Goal: Task Accomplishment & Management: Manage account settings

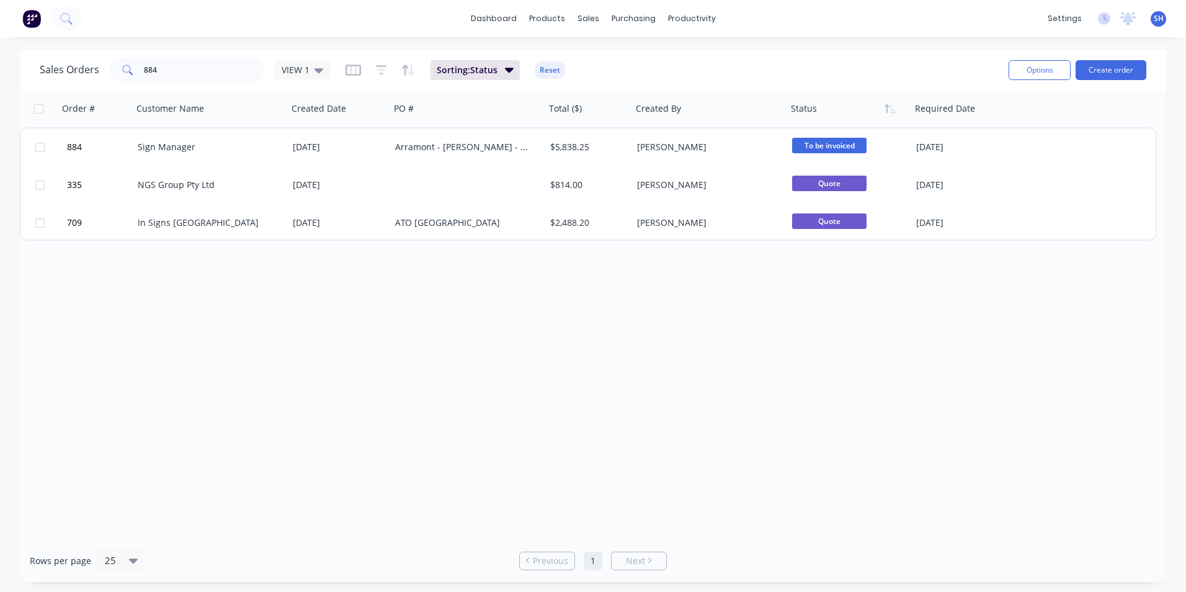
click at [489, 409] on div "Order # Customer Name Created Date PO # Total ($) Created By Status Required Da…" at bounding box center [593, 314] width 1146 height 449
click at [297, 381] on div "Order # Customer Name Created Date PO # Total ($) Created By Status Required Da…" at bounding box center [593, 314] width 1146 height 449
click at [227, 378] on div "Order # Customer Name Created Date PO # Total ($) Created By Status Required Da…" at bounding box center [593, 314] width 1146 height 449
click at [259, 390] on div "Order # Customer Name Created Date PO # Total ($) Created By Status Required Da…" at bounding box center [593, 314] width 1146 height 449
click at [312, 20] on div "dashboard products sales purchasing productivity dashboard products Product Cat…" at bounding box center [593, 18] width 1186 height 37
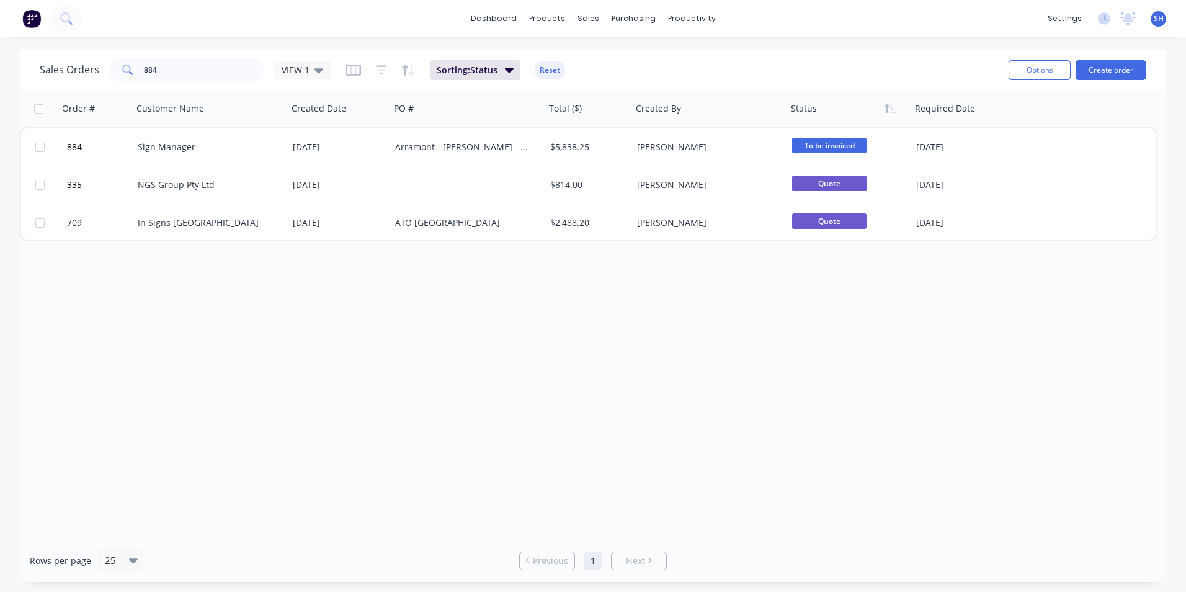
click at [745, 14] on div "dashboard products sales purchasing productivity dashboard products Product Cat…" at bounding box center [593, 18] width 1186 height 37
click at [440, 15] on div "dashboard products sales purchasing productivity dashboard products Product Cat…" at bounding box center [593, 18] width 1186 height 37
click at [236, 291] on div "Order # Customer Name Created Date PO # Total ($) Created By Status Required Da…" at bounding box center [593, 314] width 1146 height 449
click at [190, 343] on div "Order # Customer Name Created Date PO # Total ($) Created By Status Required Da…" at bounding box center [593, 314] width 1146 height 449
click at [226, 318] on div "Order # Customer Name Created Date PO # Total ($) Created By Status Required Da…" at bounding box center [593, 314] width 1146 height 449
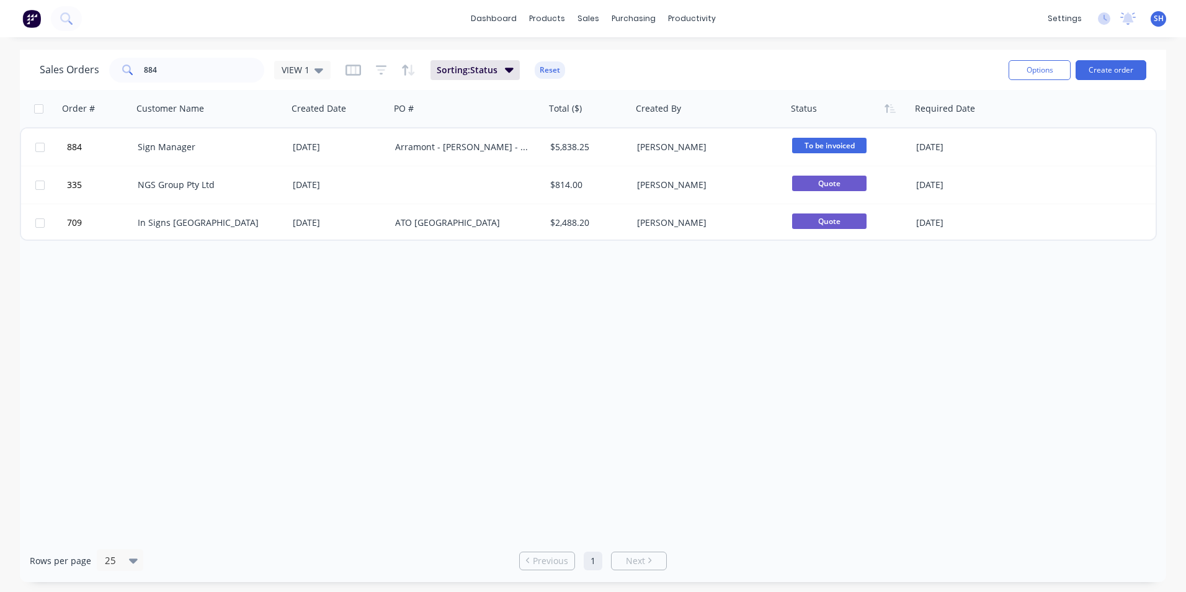
click at [180, 296] on div "Order # Customer Name Created Date PO # Total ($) Created By Status Required Da…" at bounding box center [593, 314] width 1146 height 449
click at [184, 296] on div "Order # Customer Name Created Date PO # Total ($) Created By Status Required Da…" at bounding box center [593, 314] width 1146 height 449
click at [548, 379] on div "Order # Customer Name Created Date PO # Total ($) Created By Status Required Da…" at bounding box center [593, 314] width 1146 height 449
click at [621, 56] on div "Sales Orders" at bounding box center [633, 59] width 51 height 11
click at [192, 73] on input "884" at bounding box center [204, 70] width 121 height 25
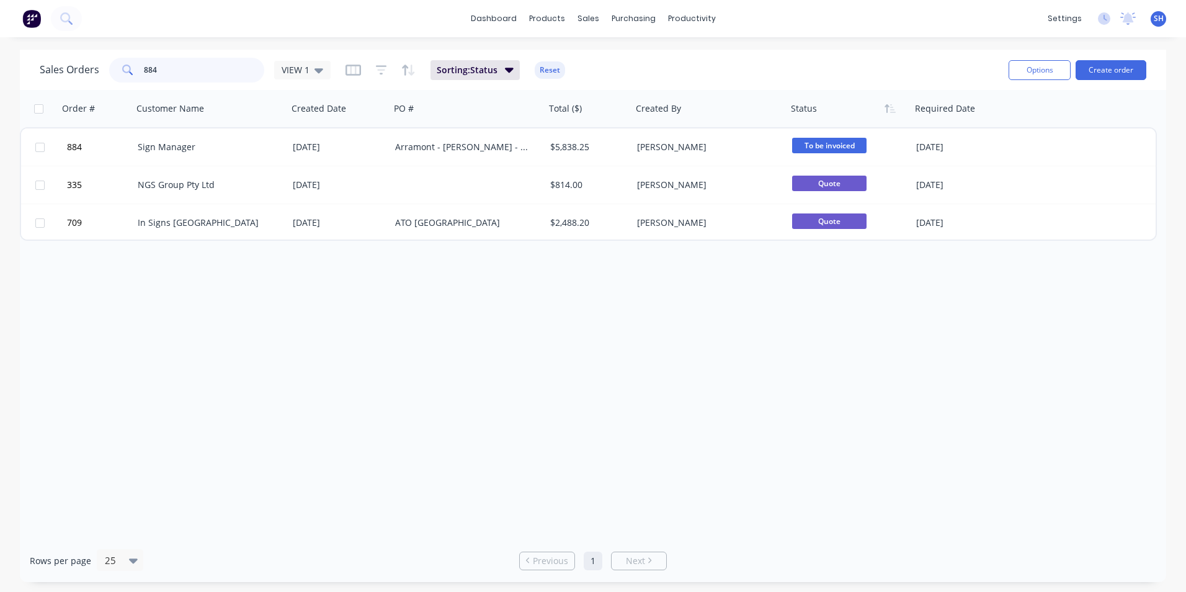
drag, startPoint x: 191, startPoint y: 71, endPoint x: 122, endPoint y: 53, distance: 71.7
click at [122, 53] on div "Sales Orders 884 VIEW 1 Sorting: Status Reset Options Create order" at bounding box center [593, 70] width 1146 height 40
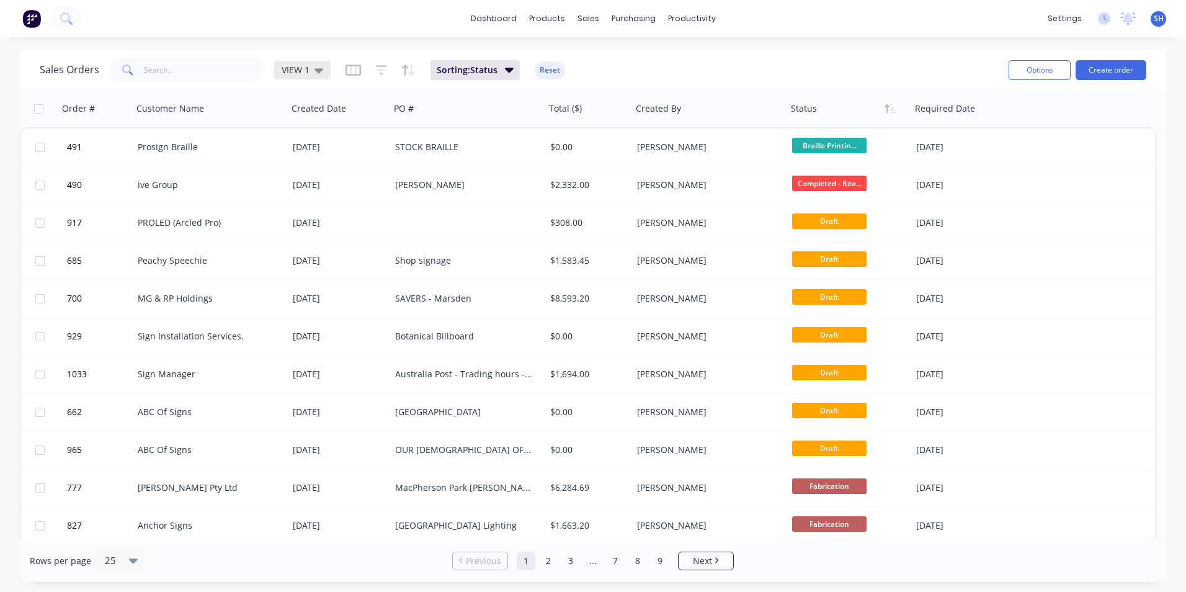
click at [309, 73] on div "VIEW 1" at bounding box center [302, 69] width 42 height 11
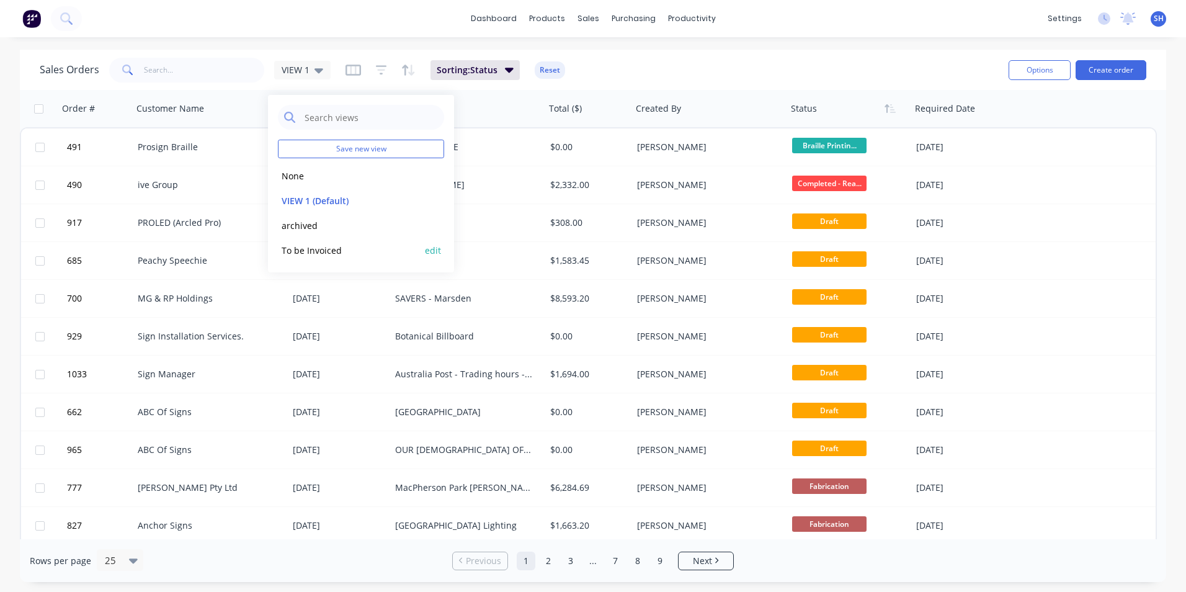
click at [343, 254] on button "To be Invoiced" at bounding box center [348, 250] width 141 height 14
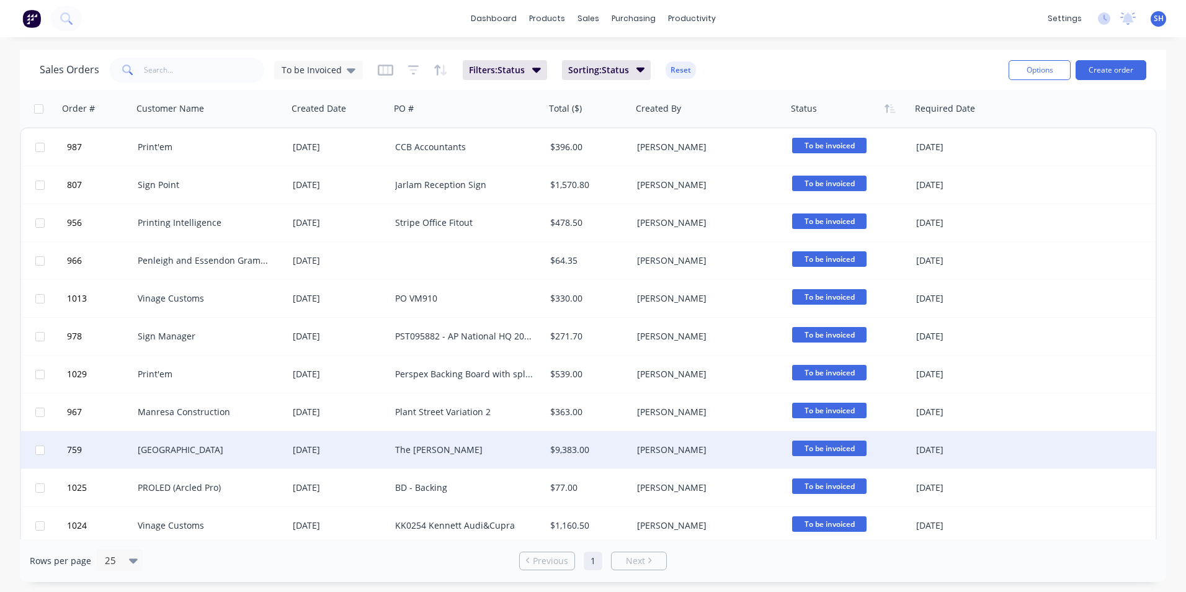
click at [505, 445] on div "The Moyna Fox" at bounding box center [464, 449] width 138 height 12
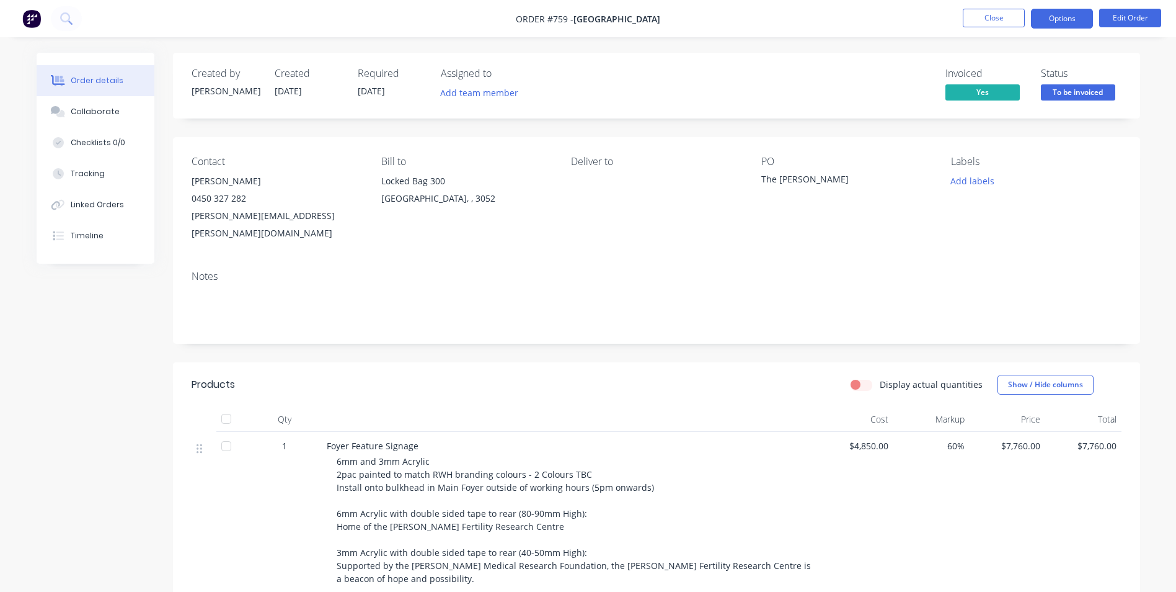
click at [1060, 16] on button "Options" at bounding box center [1062, 19] width 62 height 20
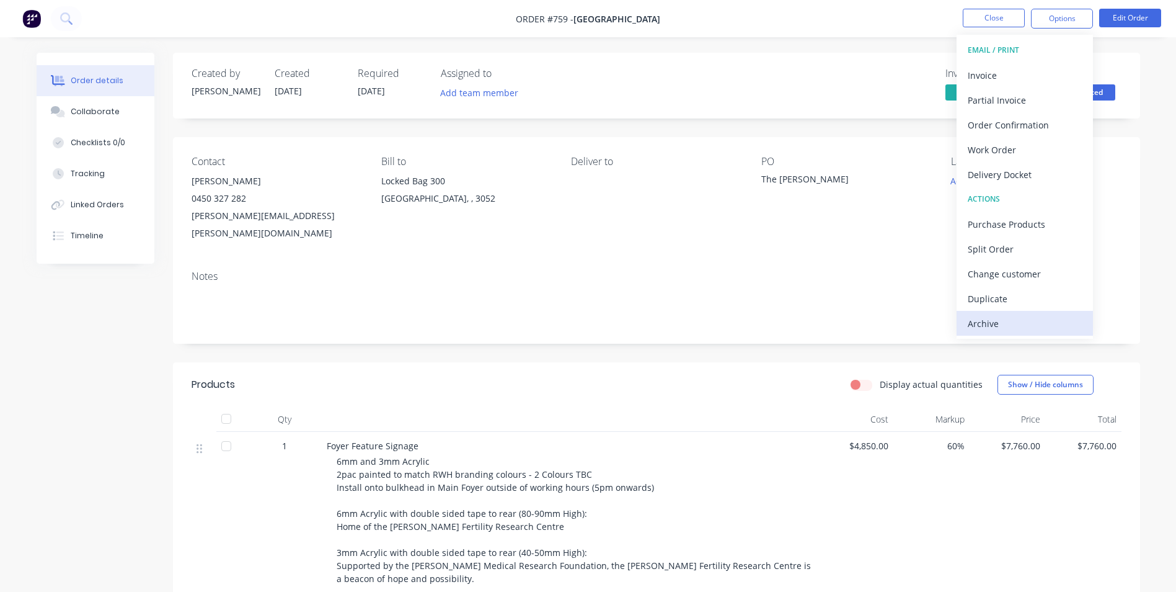
click at [1001, 319] on div "Archive" at bounding box center [1025, 323] width 114 height 18
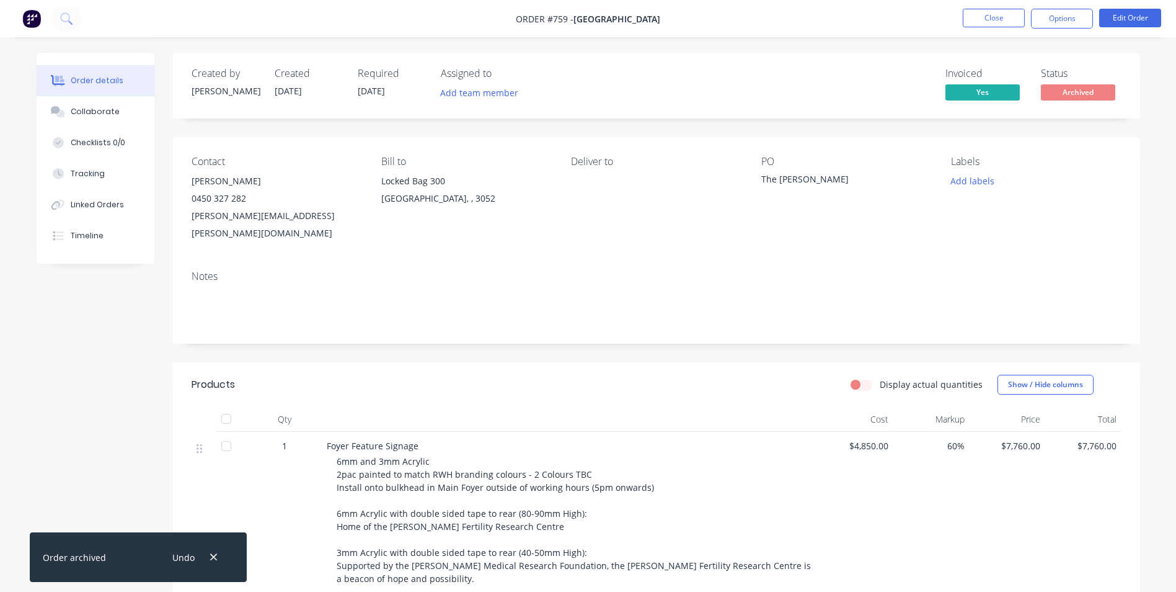
click at [84, 347] on div "Created by Simon Created 24/06/25 Required 30/07/25 Assigned to Add team member…" at bounding box center [589, 529] width 1104 height 953
click at [1001, 20] on button "Close" at bounding box center [994, 18] width 62 height 19
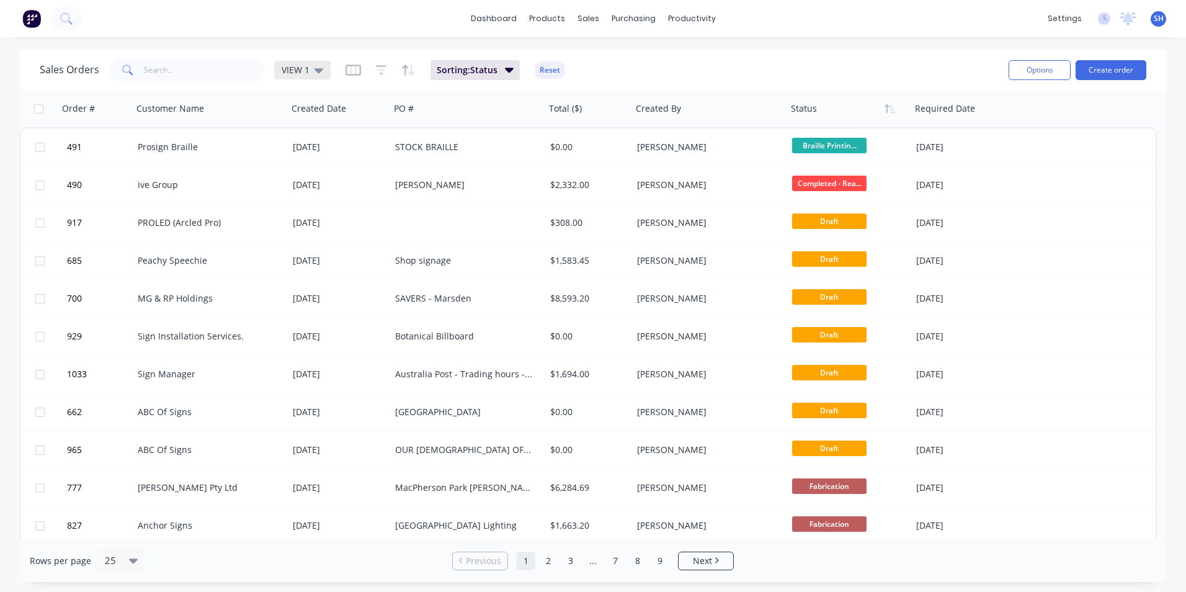
click at [303, 74] on span "VIEW 1" at bounding box center [295, 69] width 28 height 13
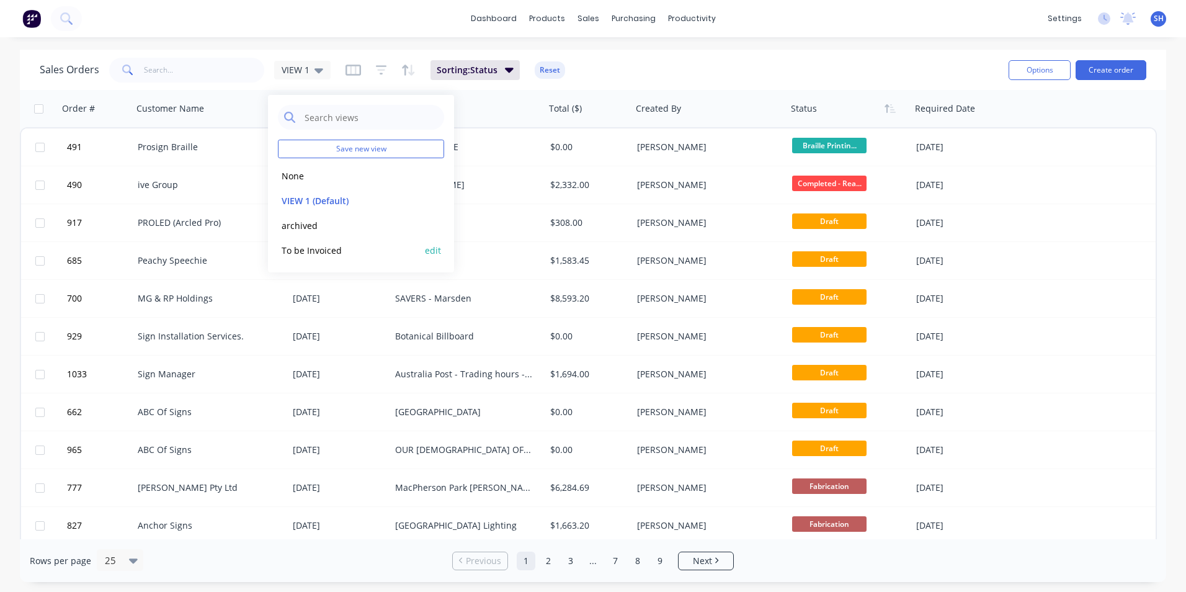
click at [342, 247] on button "To be Invoiced" at bounding box center [348, 250] width 141 height 14
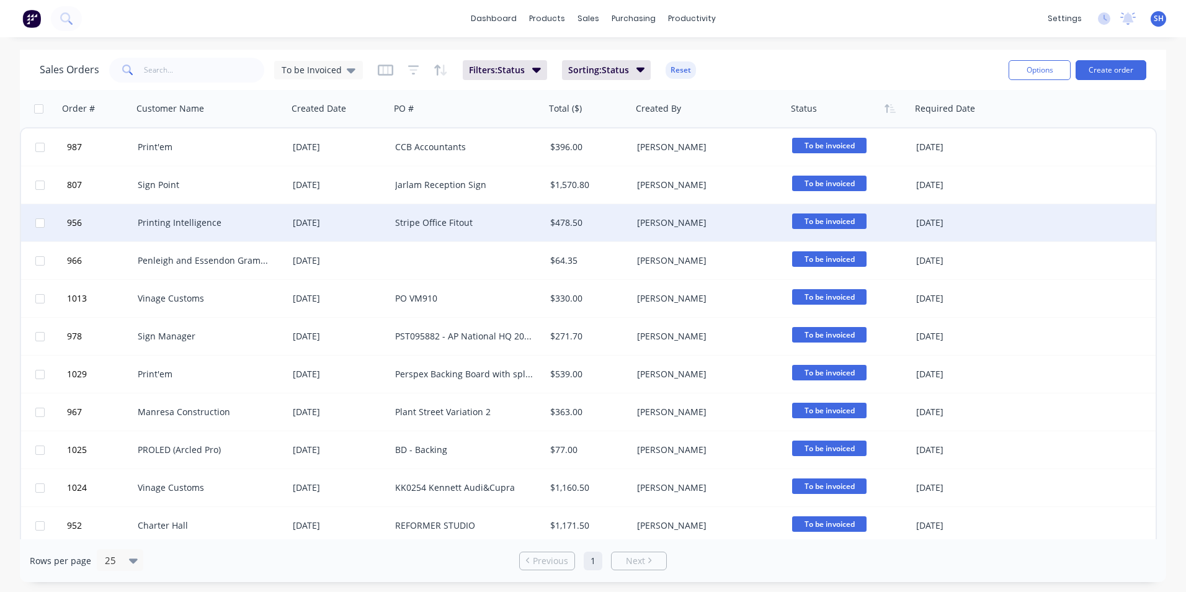
click at [225, 216] on div "Printing Intelligence" at bounding box center [207, 222] width 138 height 12
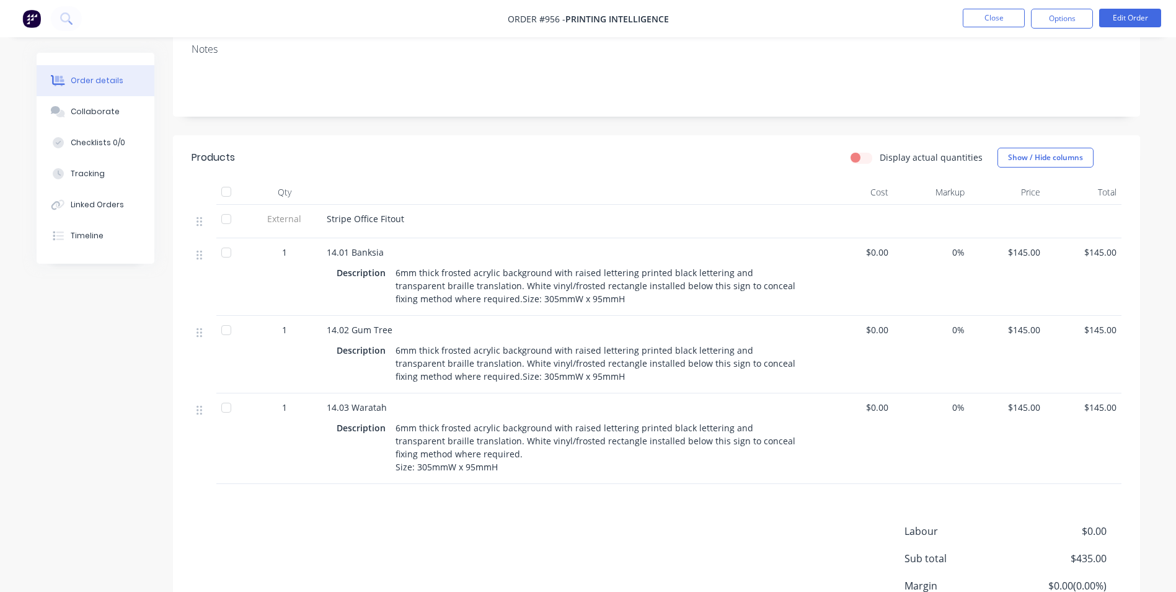
scroll to position [74, 0]
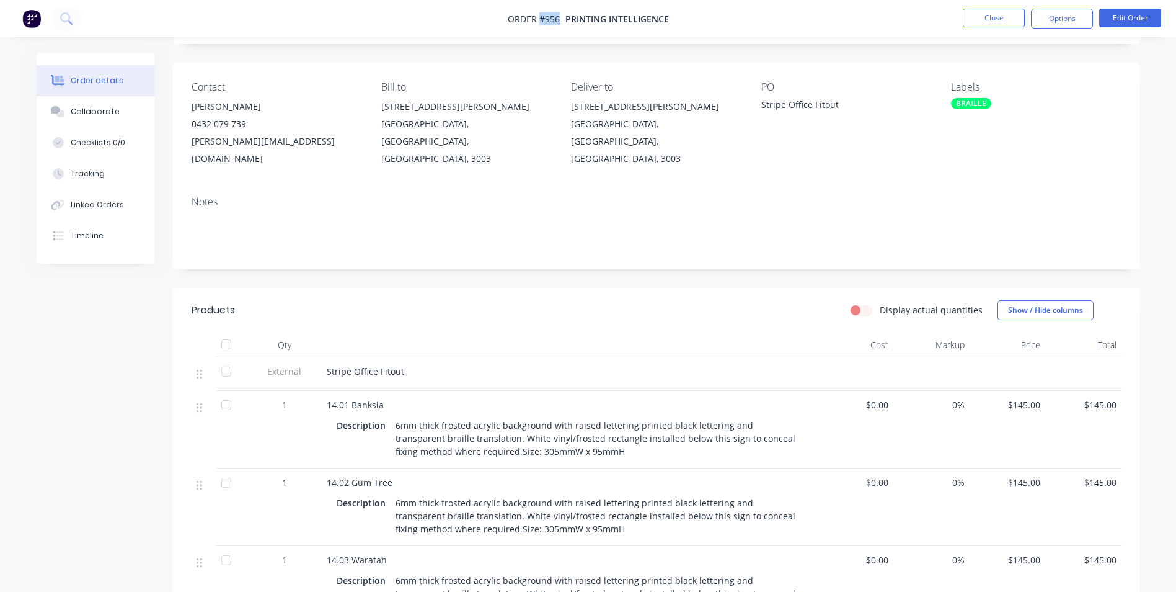
drag, startPoint x: 558, startPoint y: 19, endPoint x: 540, endPoint y: 24, distance: 18.5
click at [540, 24] on span "Order #956 -" at bounding box center [537, 19] width 58 height 12
copy span "#956"
drag, startPoint x: 762, startPoint y: 102, endPoint x: 835, endPoint y: 102, distance: 72.5
click at [835, 102] on div "Stripe Office Fitout" at bounding box center [838, 106] width 155 height 17
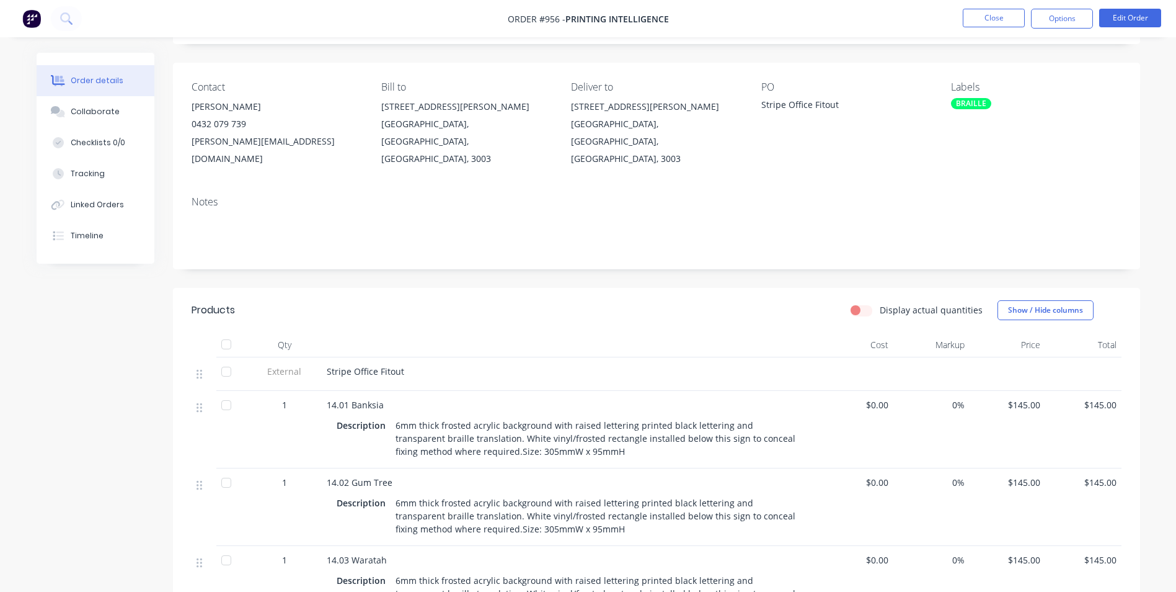
click at [842, 100] on div "Stripe Office Fitout" at bounding box center [838, 106] width 155 height 17
drag, startPoint x: 841, startPoint y: 104, endPoint x: 760, endPoint y: 99, distance: 81.4
click at [760, 99] on div "Contact Jamie Boyce 0432 079 739 jamie@printell.com.au Bill to 351 William Stre…" at bounding box center [656, 124] width 967 height 123
copy div "Stripe Office Fitout"
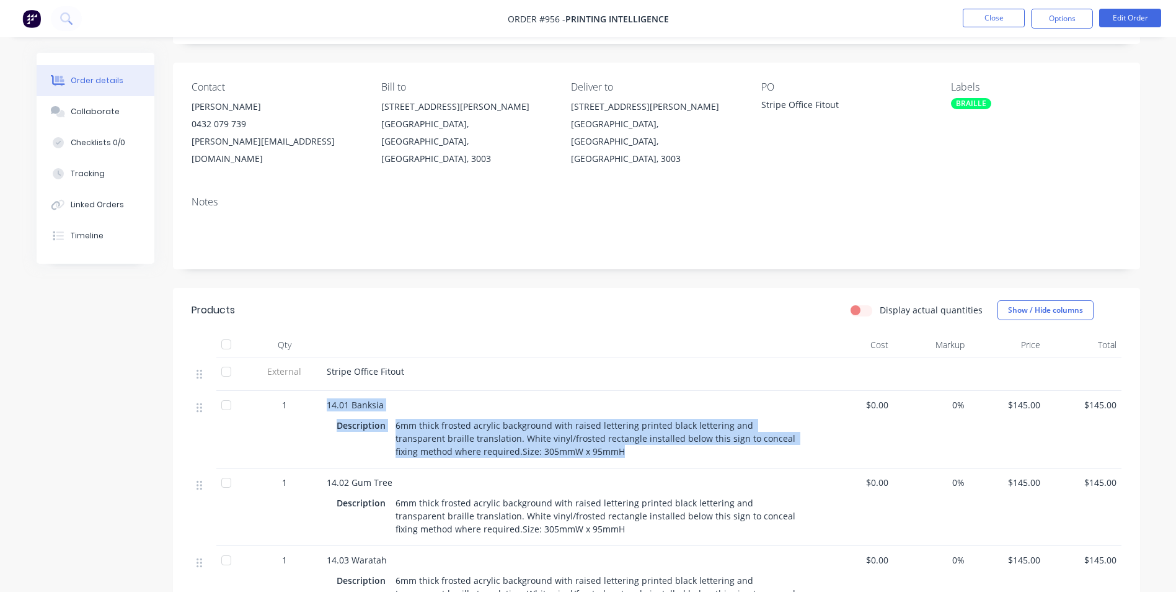
drag, startPoint x: 327, startPoint y: 383, endPoint x: 632, endPoint y: 433, distance: 309.2
click at [632, 433] on div "14.01 Banksia Description 6mm thick frosted acrylic background with raised lett…" at bounding box center [570, 430] width 496 height 78
copy div "14.01 Banksia Description 6mm thick frosted acrylic background with raised lett…"
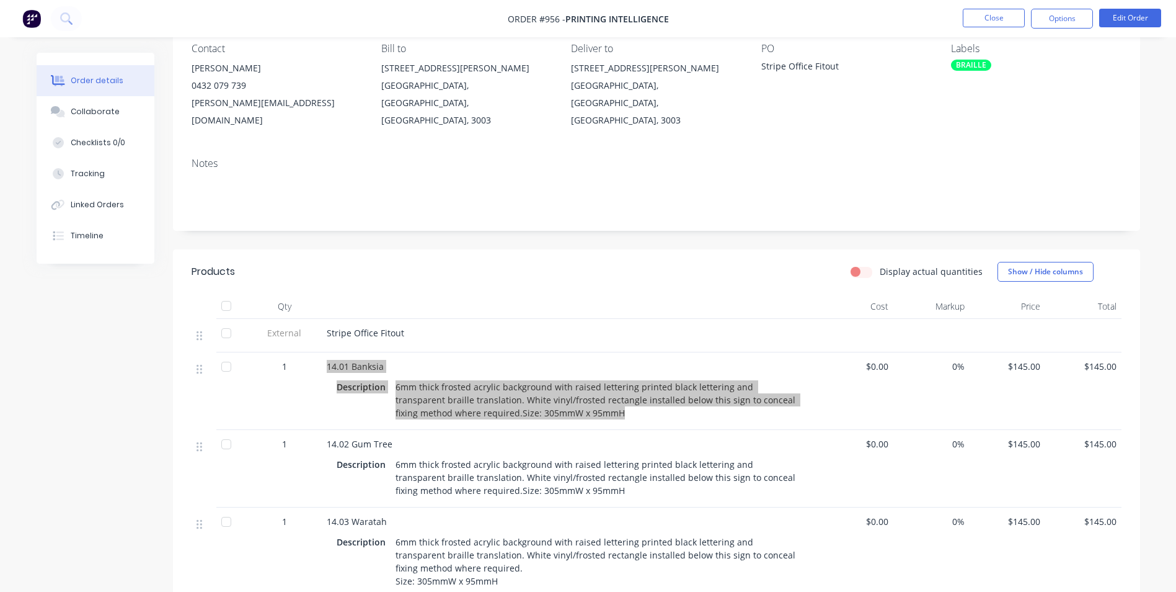
scroll to position [260, 0]
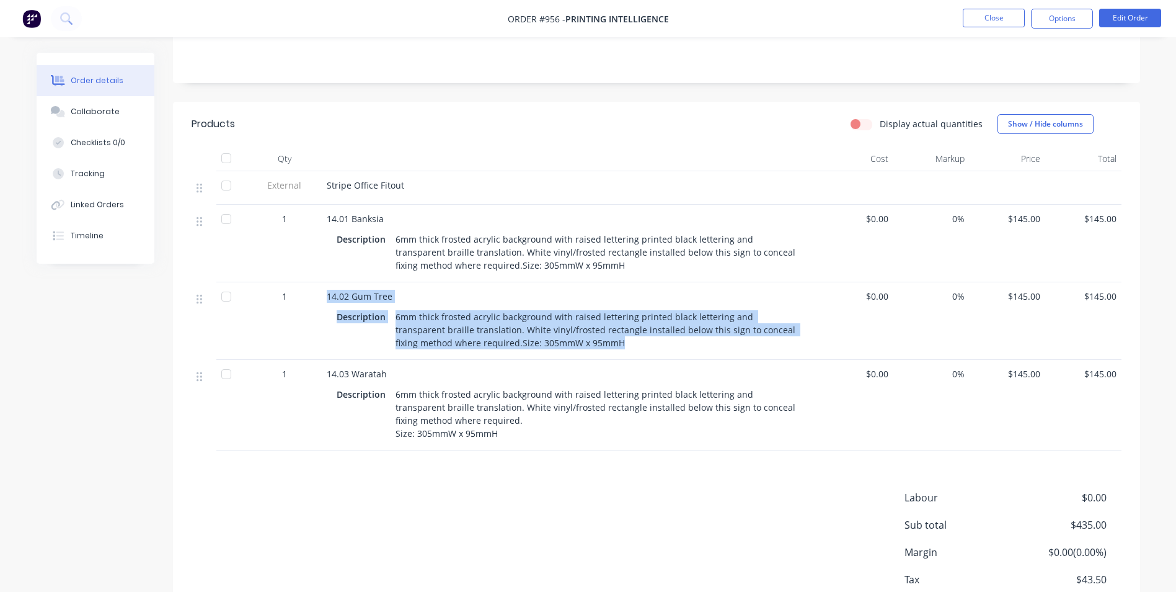
drag, startPoint x: 328, startPoint y: 277, endPoint x: 583, endPoint y: 328, distance: 260.5
click at [583, 328] on div "14.02 Gum Tree Description 6mm thick frosted acrylic background with raised let…" at bounding box center [570, 321] width 496 height 78
copy div "14.02 Gum Tree Description 6mm thick frosted acrylic background with raised let…"
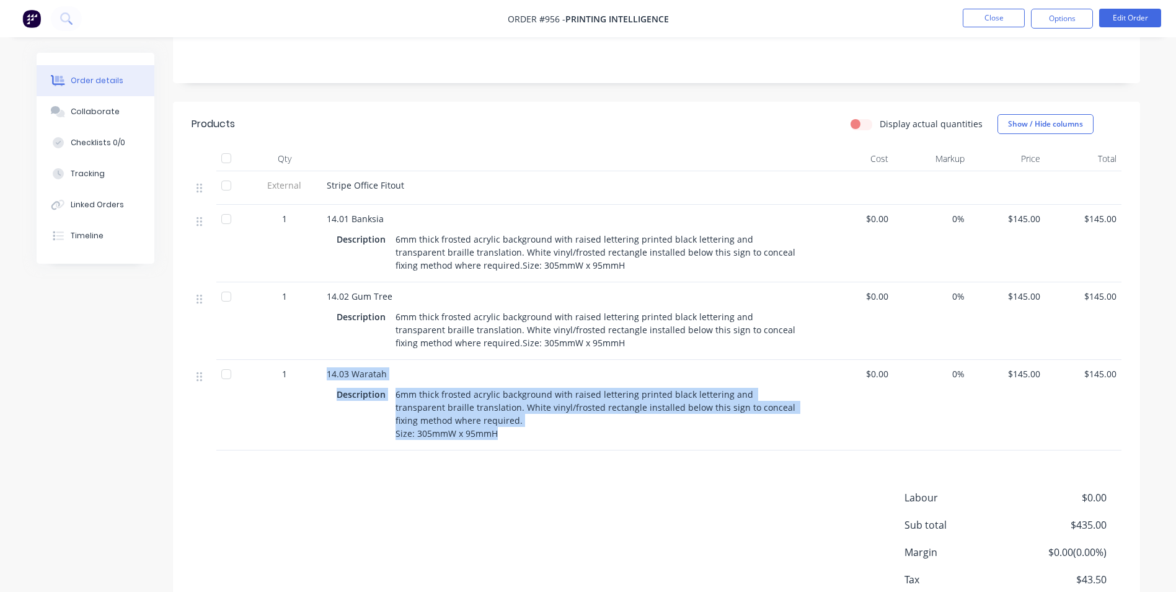
drag, startPoint x: 499, startPoint y: 418, endPoint x: 336, endPoint y: 361, distance: 172.2
click at [316, 360] on div "1 14.03 Waratah Description 6mm thick frosted acrylic background with raised le…" at bounding box center [657, 405] width 930 height 91
copy div "14.03 Waratah Description 6mm thick frosted acrylic background with raised lett…"
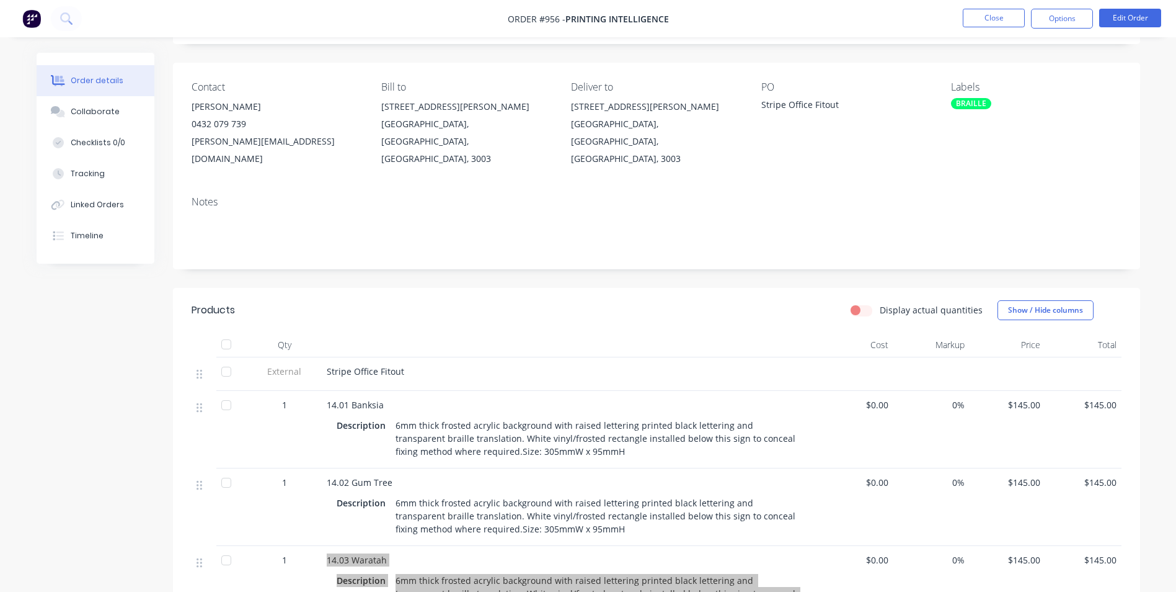
scroll to position [0, 0]
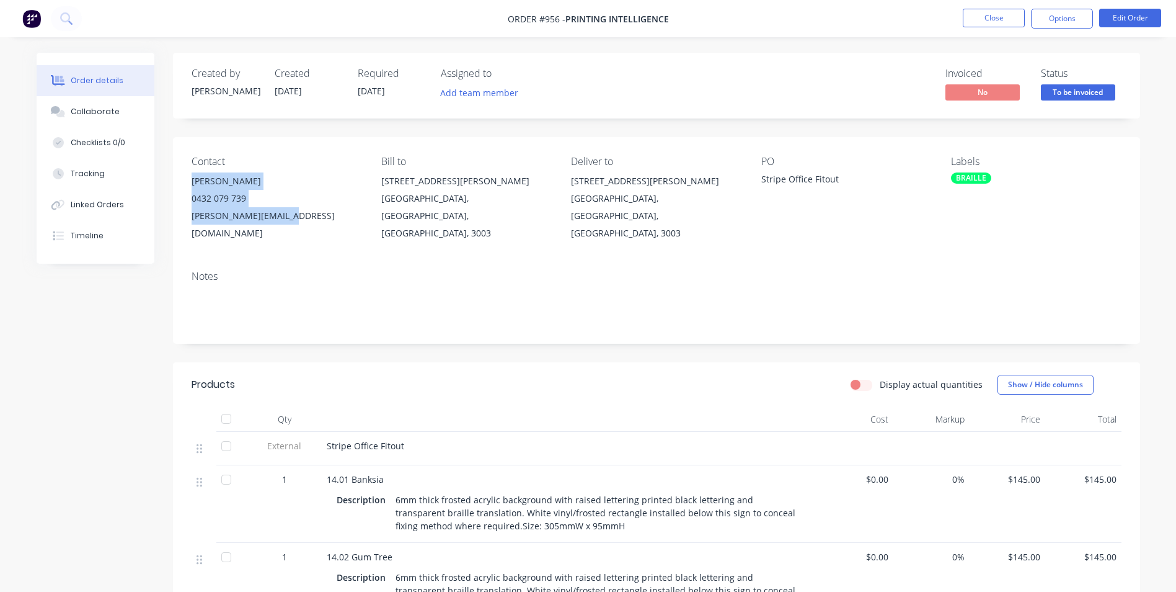
drag, startPoint x: 192, startPoint y: 180, endPoint x: 284, endPoint y: 224, distance: 102.3
click at [284, 224] on div "Jamie Boyce 0432 079 739 jamie@printell.com.au" at bounding box center [277, 206] width 170 height 69
copy div "Jamie Boyce 0432 079 739 jamie@printell.com.au"
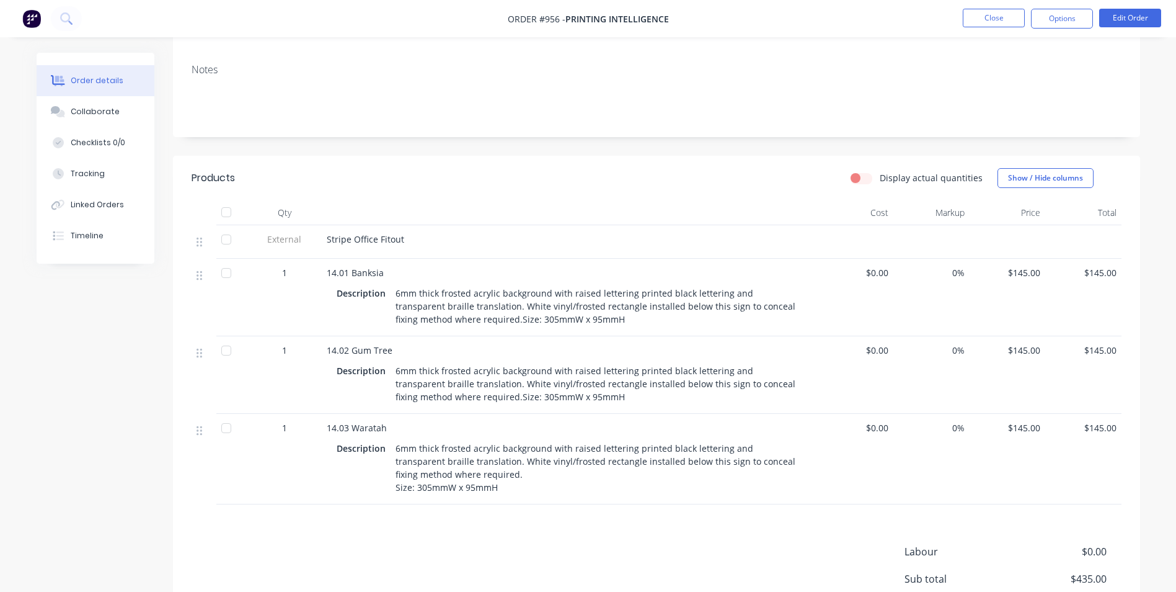
scroll to position [322, 0]
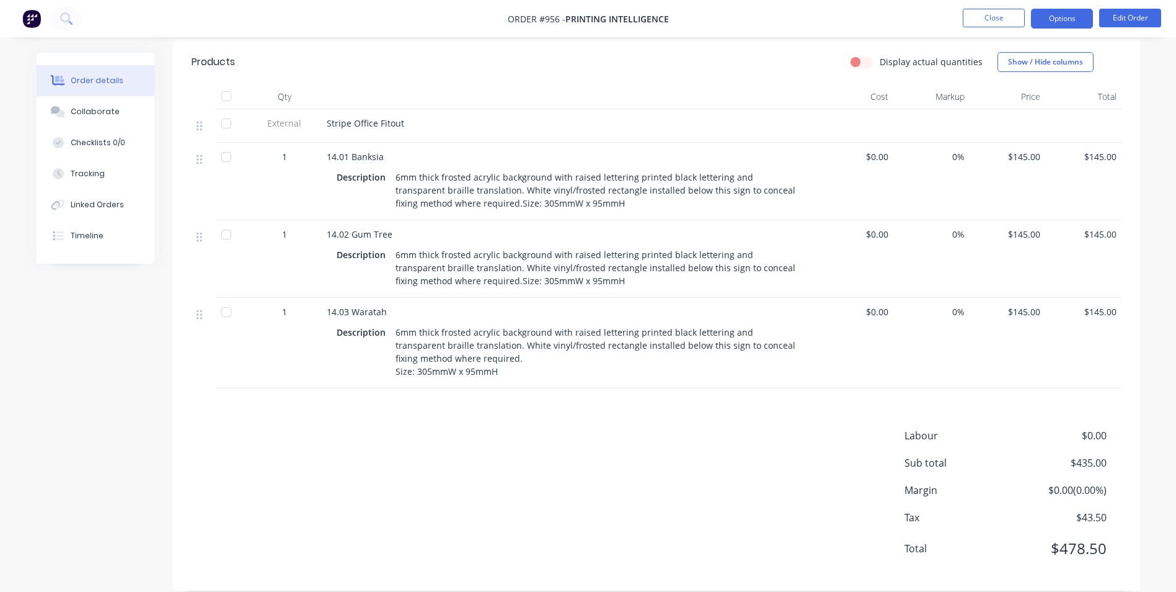
click at [1053, 11] on button "Options" at bounding box center [1062, 19] width 62 height 20
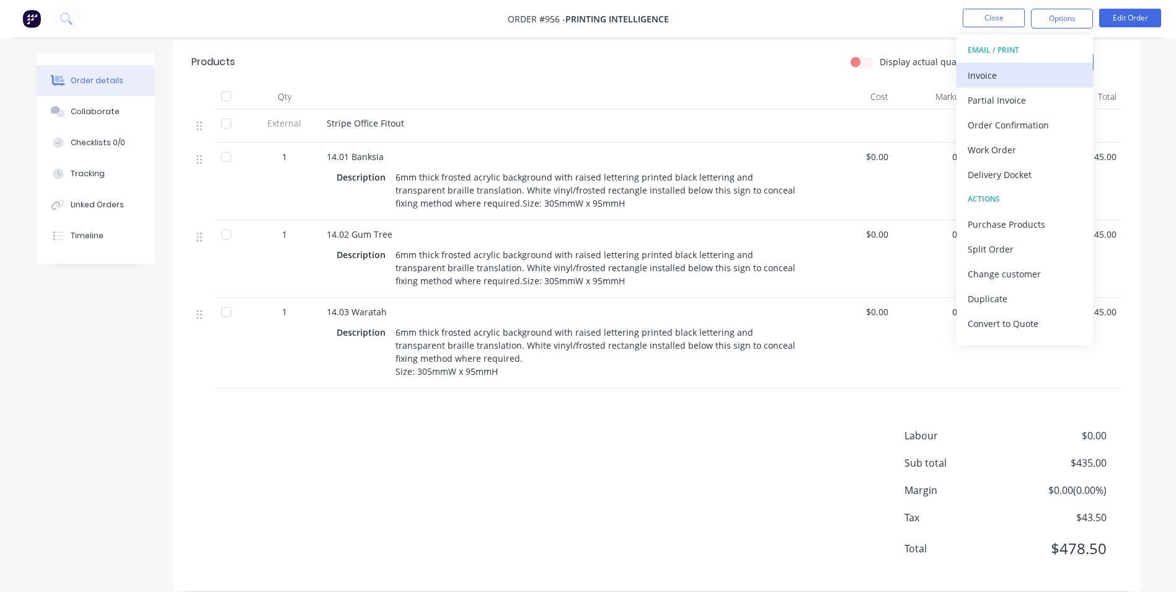
click at [1021, 73] on div "Invoice" at bounding box center [1025, 75] width 114 height 18
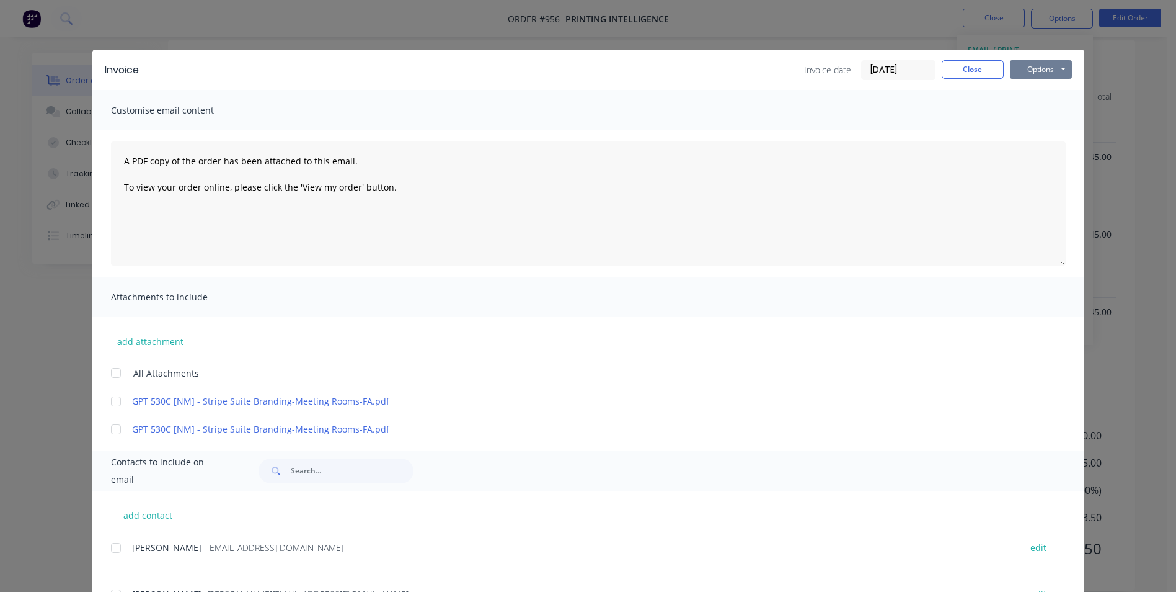
click at [1027, 68] on button "Options" at bounding box center [1041, 69] width 62 height 19
click at [1034, 112] on button "Print" at bounding box center [1049, 112] width 79 height 20
click at [972, 78] on button "Close" at bounding box center [973, 69] width 62 height 19
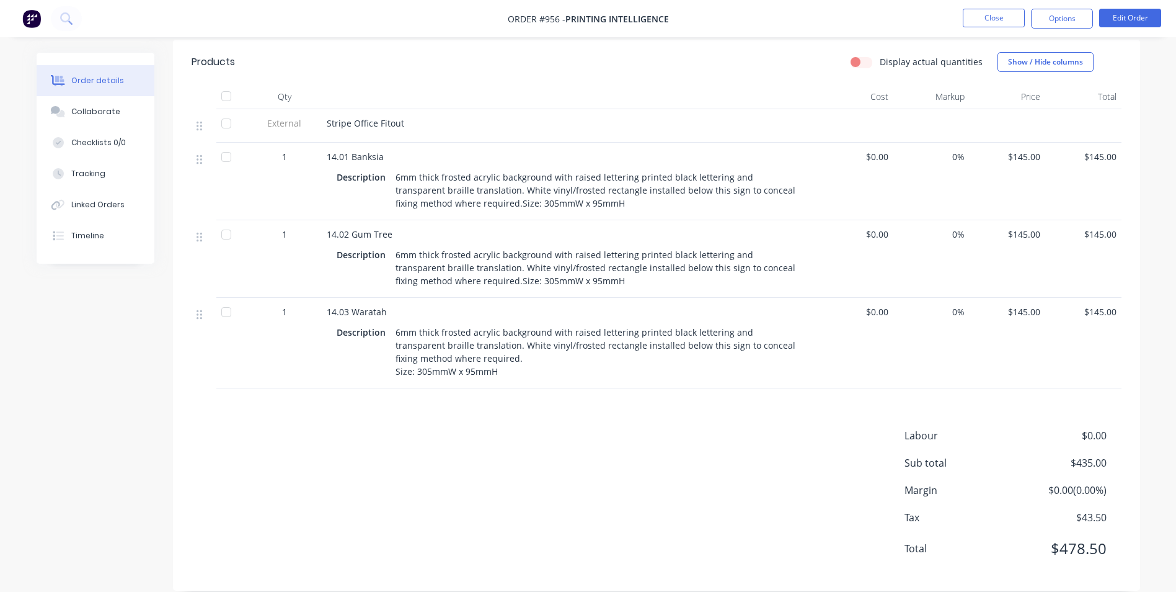
click at [1067, 2] on nav "Order #956 - Printing Intelligence Close Options Edit Order" at bounding box center [588, 18] width 1176 height 37
click at [1066, 15] on button "Options" at bounding box center [1062, 19] width 62 height 20
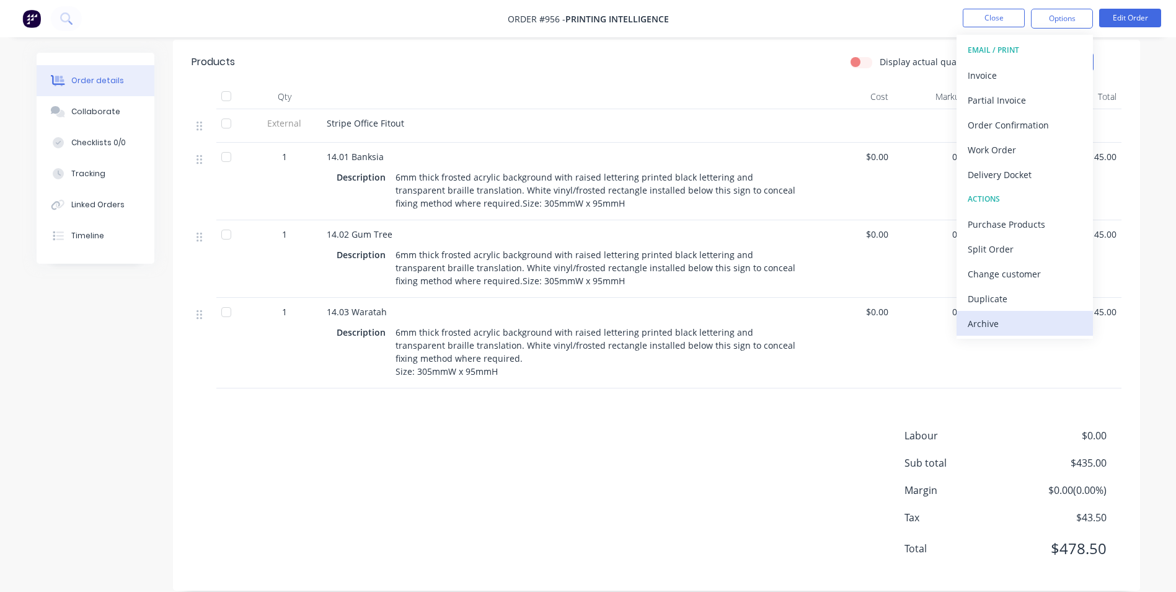
click at [1001, 328] on div "Archive" at bounding box center [1025, 323] width 114 height 18
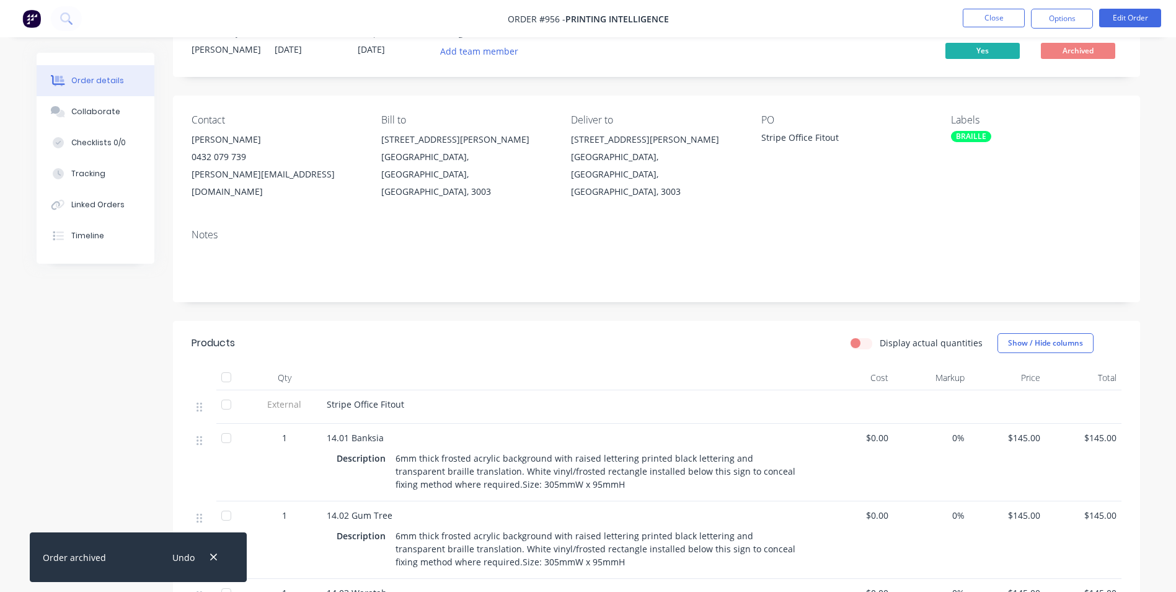
scroll to position [0, 0]
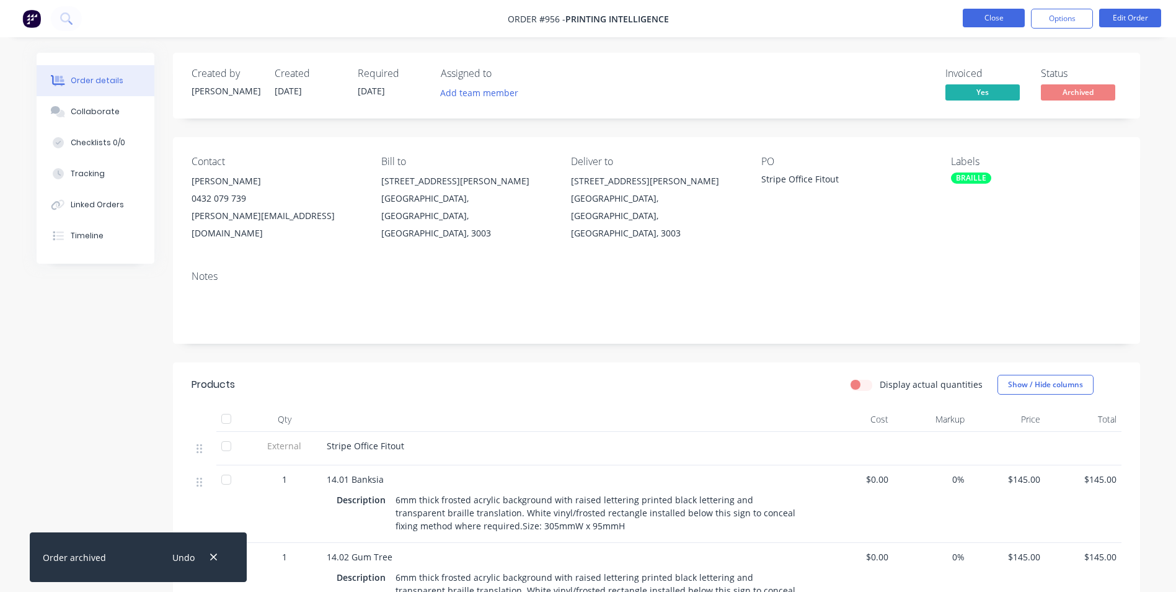
click at [1004, 20] on button "Close" at bounding box center [994, 18] width 62 height 19
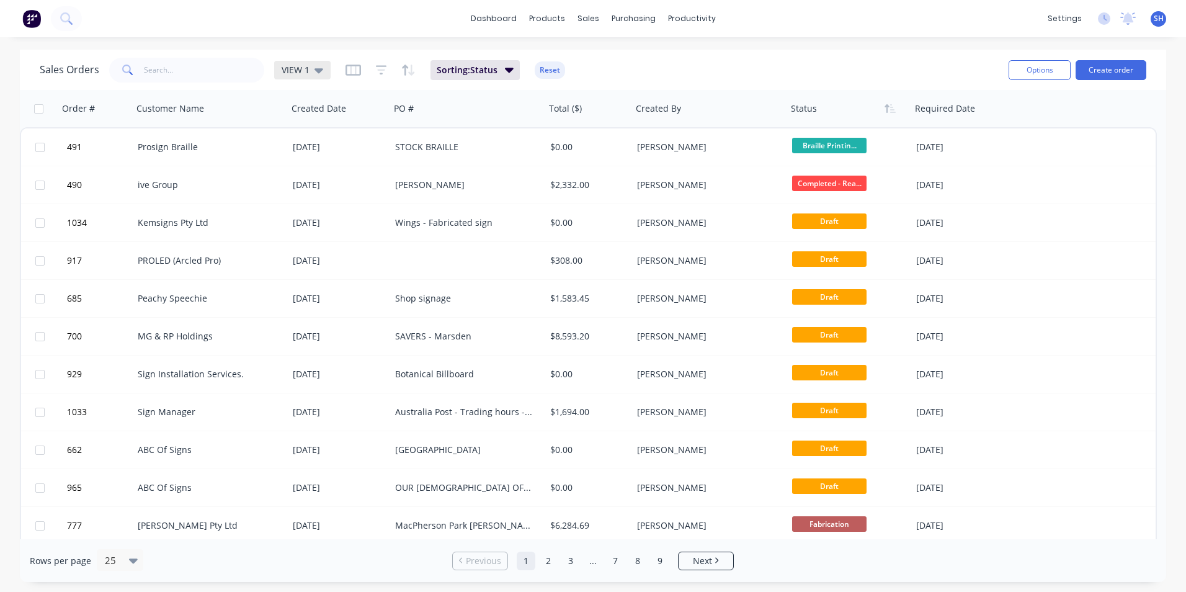
click at [318, 72] on icon at bounding box center [318, 70] width 9 height 5
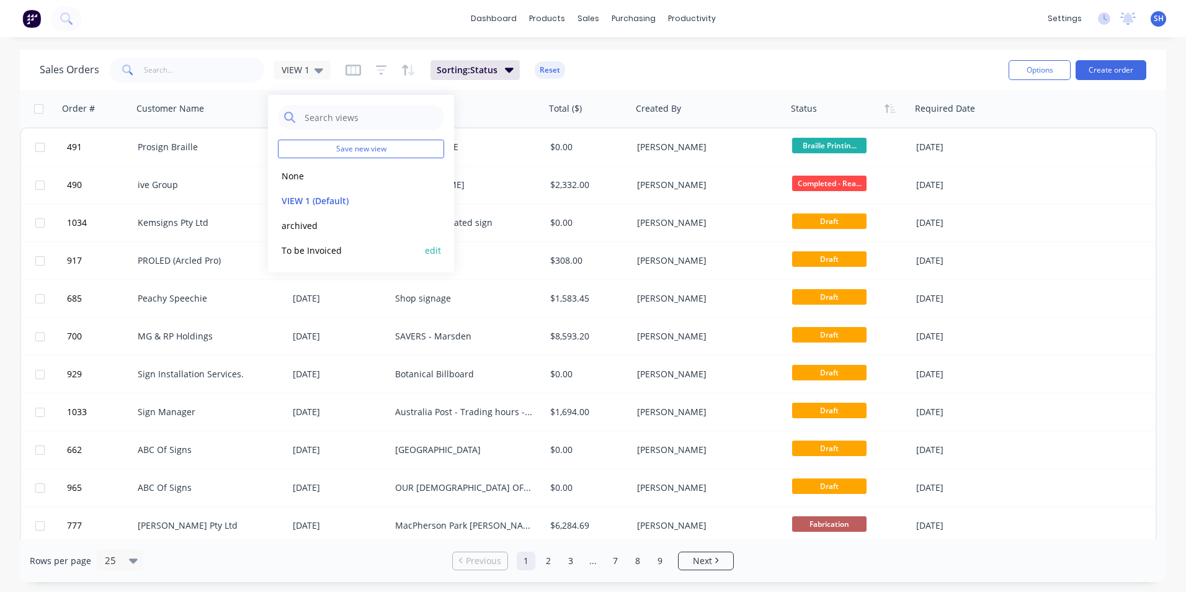
click at [327, 251] on button "To be Invoiced" at bounding box center [348, 250] width 141 height 14
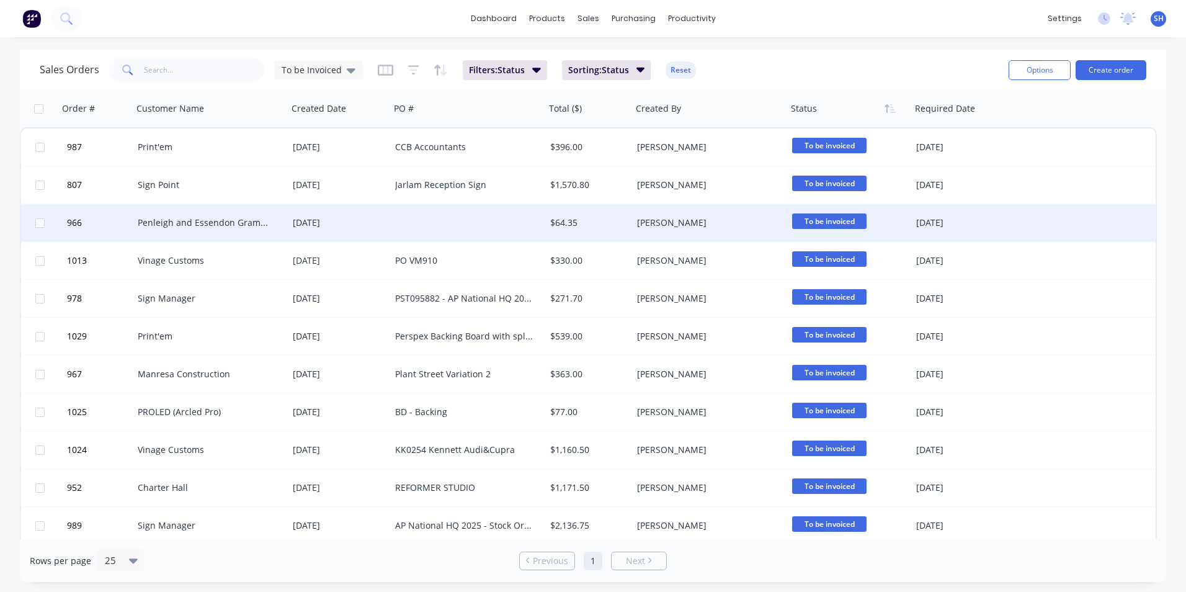
click at [371, 224] on div "28 Jul 2025" at bounding box center [339, 222] width 92 height 12
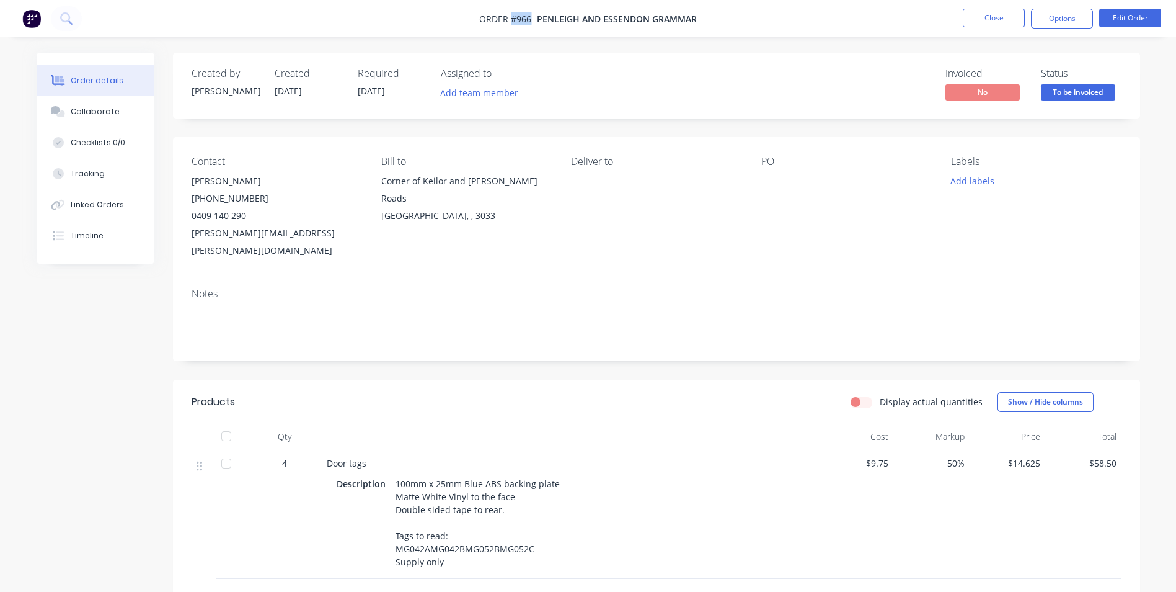
drag, startPoint x: 530, startPoint y: 16, endPoint x: 511, endPoint y: 17, distance: 19.3
click at [511, 17] on span "Order #966 -" at bounding box center [508, 19] width 58 height 12
copy span "#966"
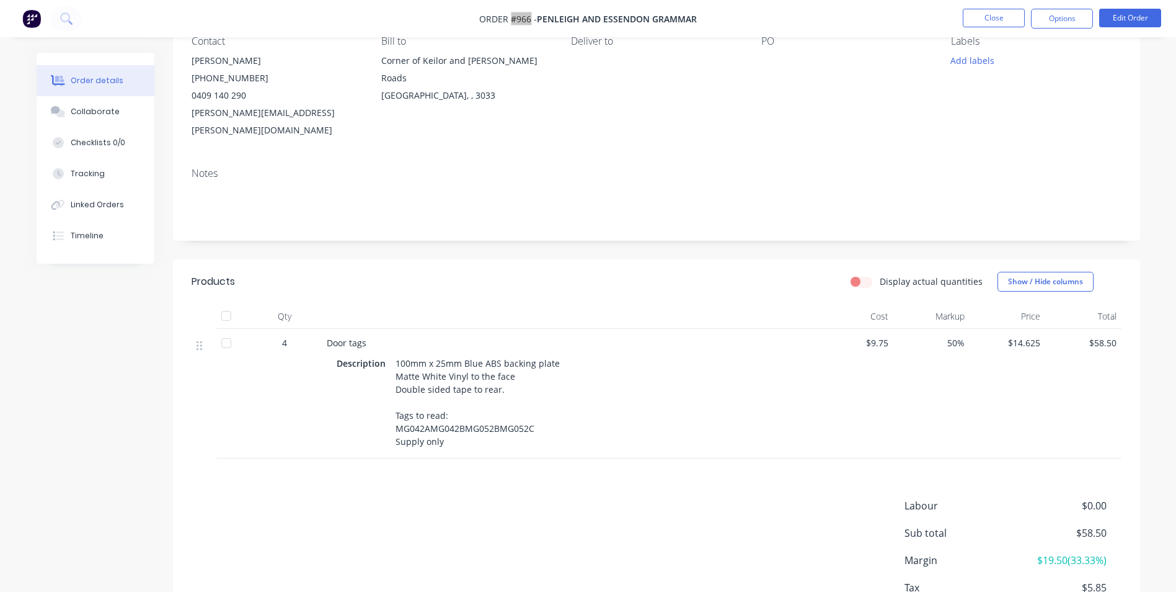
scroll to position [124, 0]
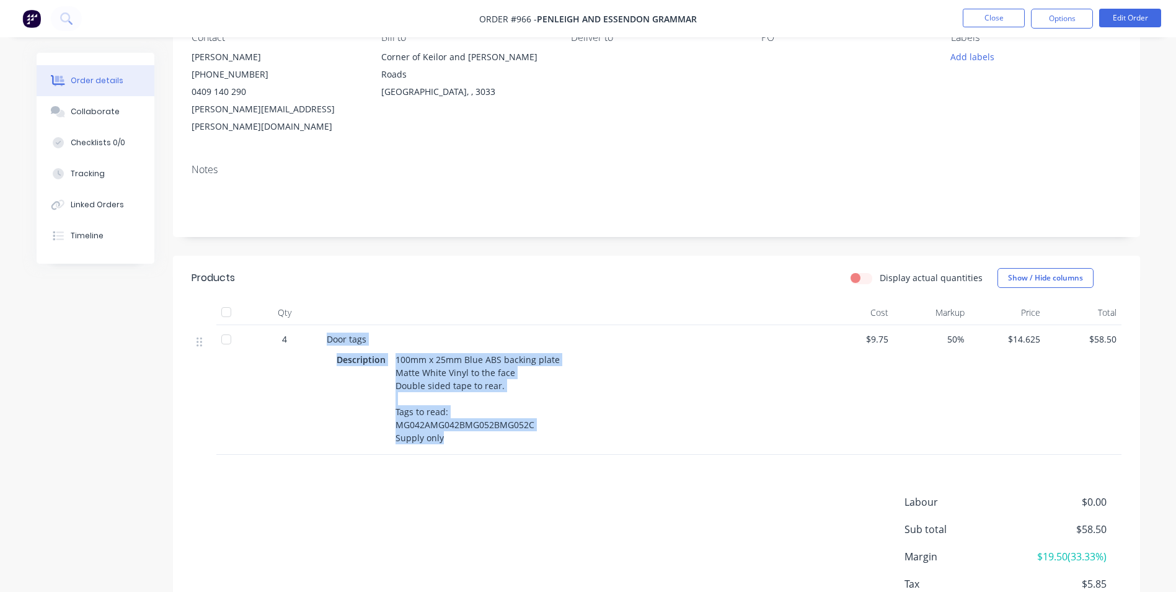
drag, startPoint x: 327, startPoint y: 322, endPoint x: 454, endPoint y: 436, distance: 170.8
click at [454, 436] on div "Door tags Description 100mm x 25mm Blue ABS backing plate Matte White Vinyl to …" at bounding box center [570, 390] width 496 height 130
copy div "Door tags Description 100mm x 25mm Blue ABS backing plate Matte White Vinyl to …"
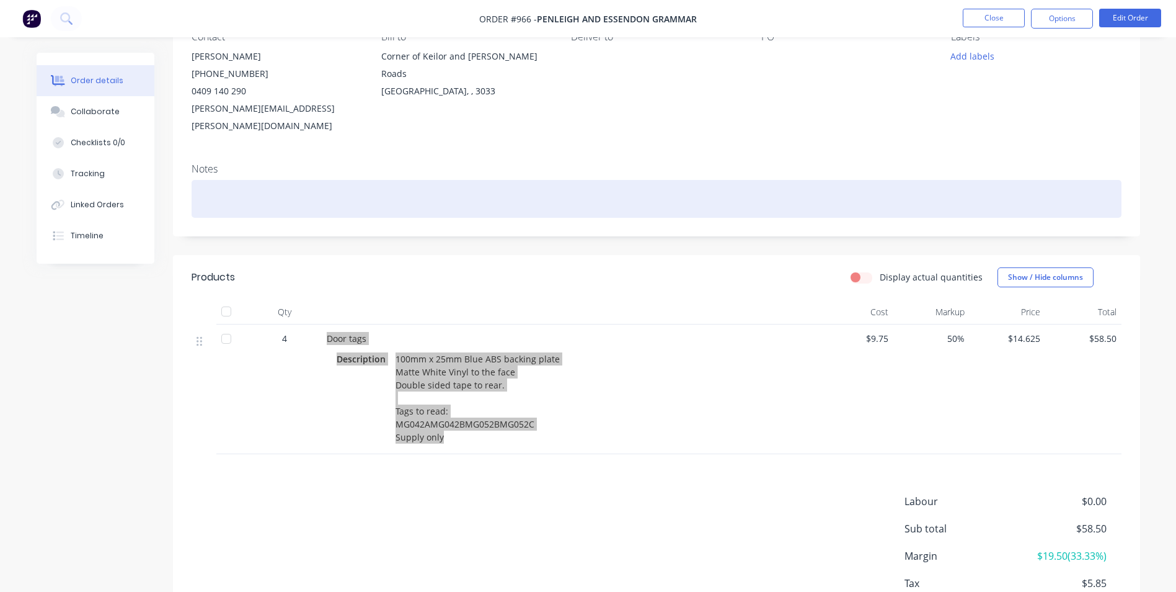
scroll to position [0, 0]
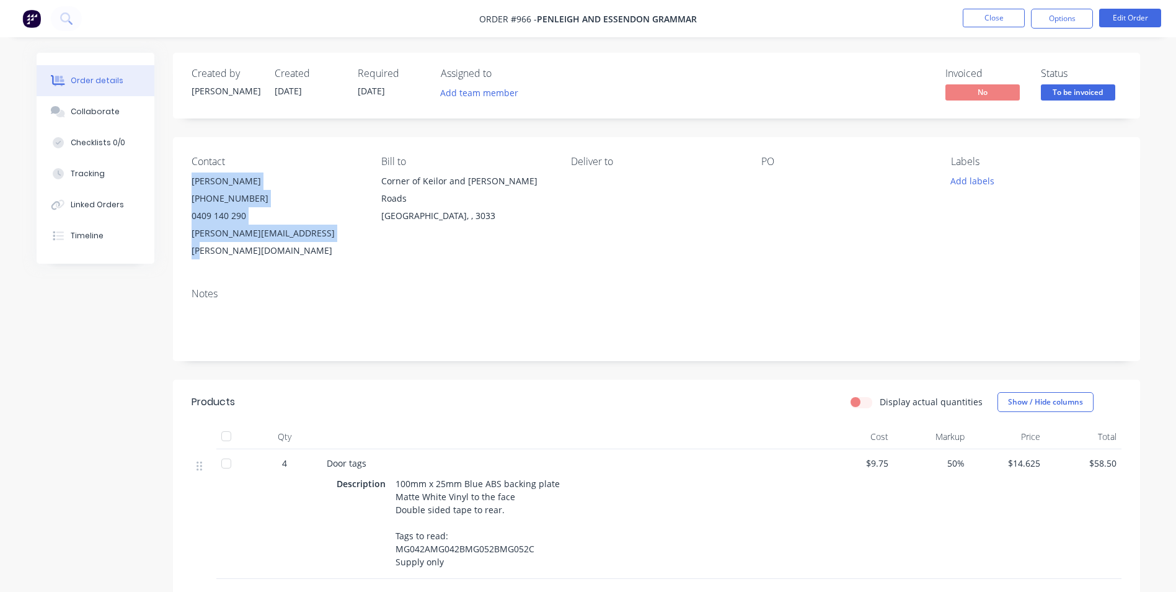
drag, startPoint x: 191, startPoint y: 177, endPoint x: 328, endPoint y: 247, distance: 153.9
click at [328, 247] on div "Contact Jennifer Adams (03) 9016 2000 0409 140 290 Jennifer.Adams@pegs.vic.edu.…" at bounding box center [656, 207] width 967 height 141
copy div "Jennifer Adams (03) 9016 2000 0409 140 290 Jennifer.Adams@pegs.vic.edu.au"
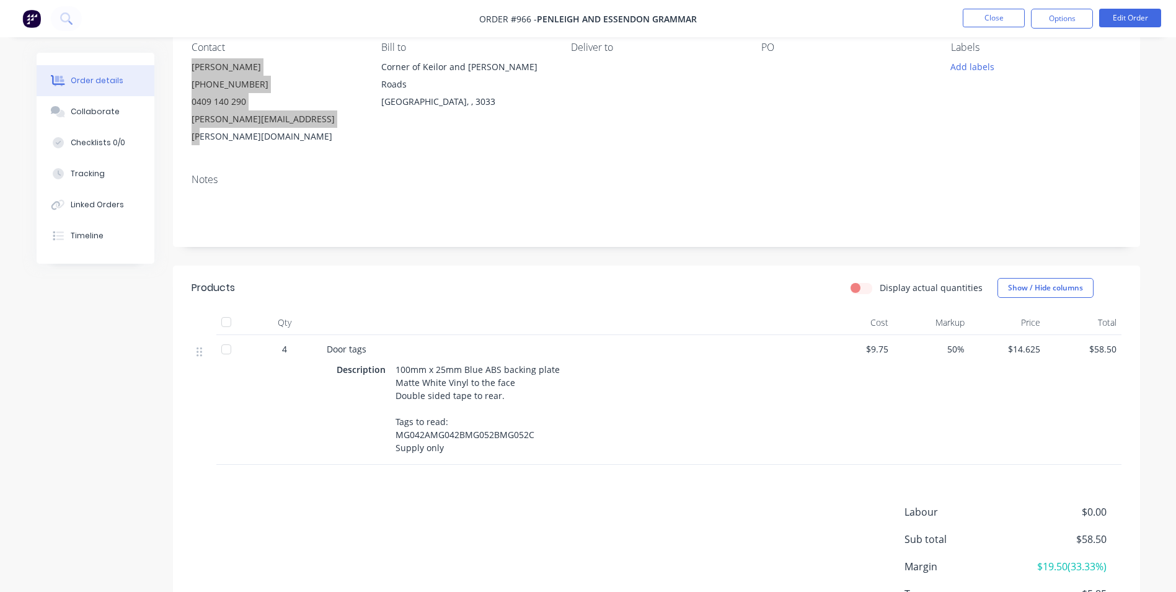
scroll to position [190, 0]
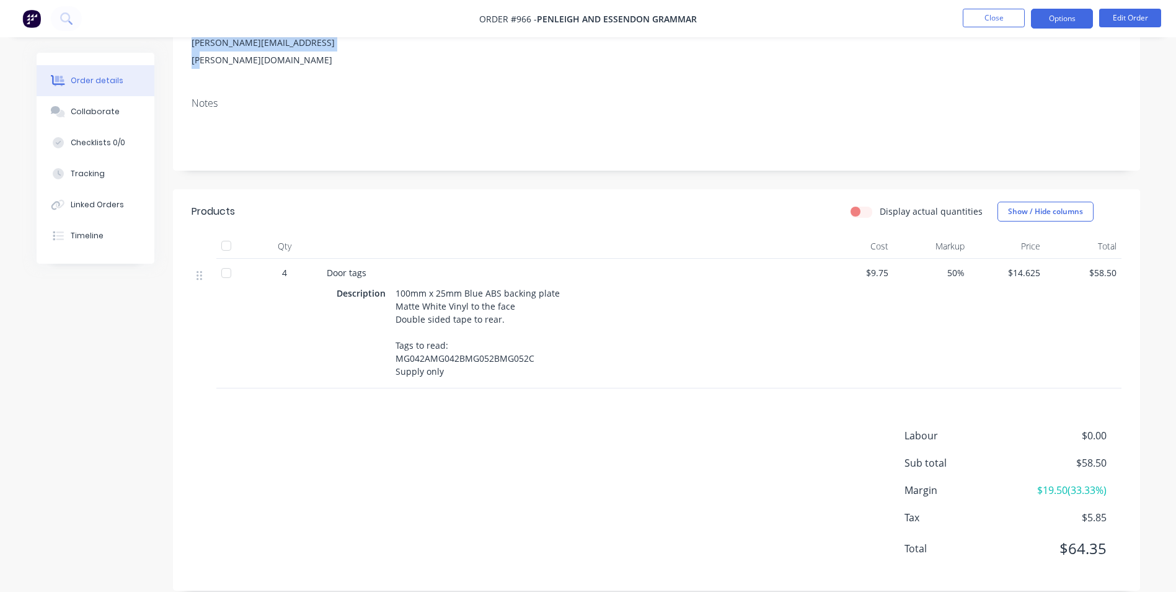
click at [1073, 15] on button "Options" at bounding box center [1062, 19] width 62 height 20
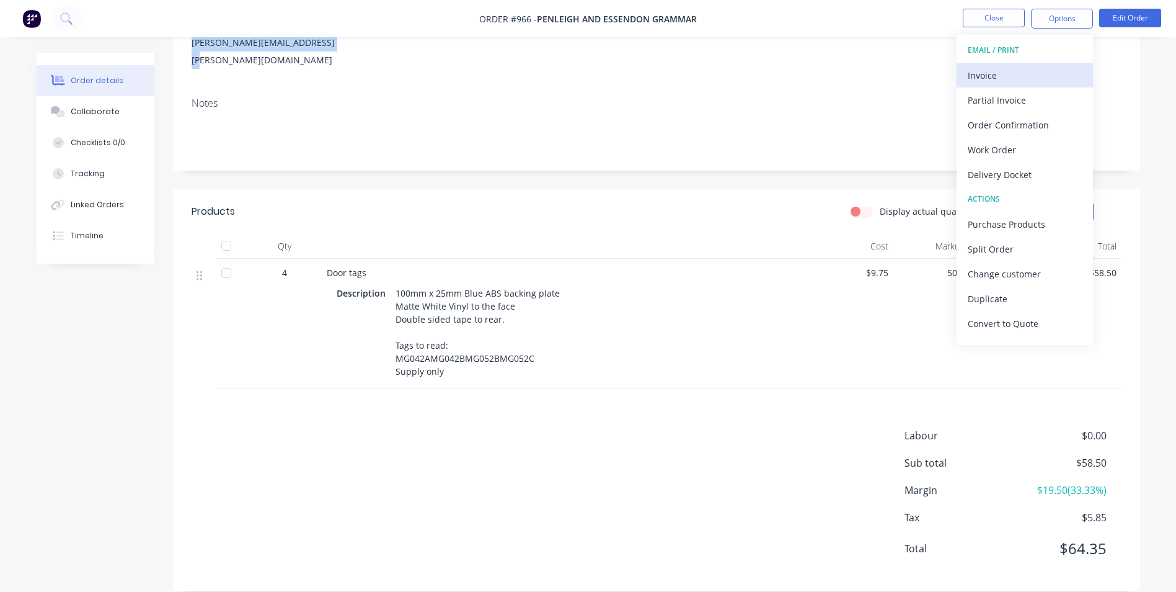
click at [1014, 65] on button "Invoice" at bounding box center [1025, 75] width 136 height 25
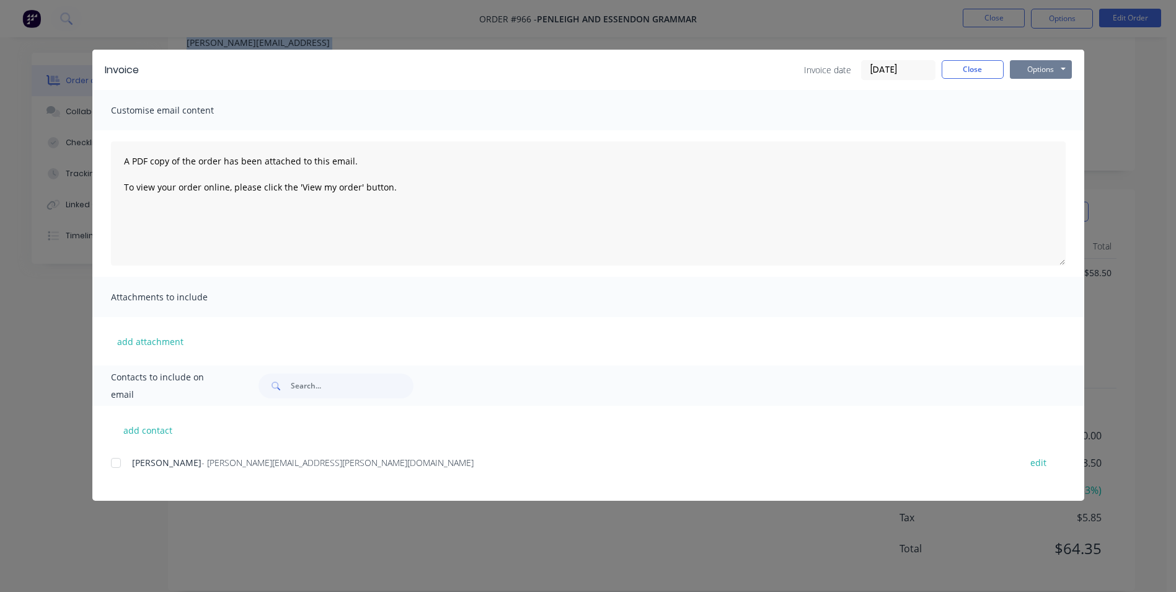
drag, startPoint x: 1058, startPoint y: 61, endPoint x: 1042, endPoint y: 78, distance: 23.2
click at [1059, 61] on button "Options" at bounding box center [1041, 69] width 62 height 19
click at [1026, 112] on button "Print" at bounding box center [1049, 112] width 79 height 20
click at [959, 74] on button "Close" at bounding box center [973, 69] width 62 height 19
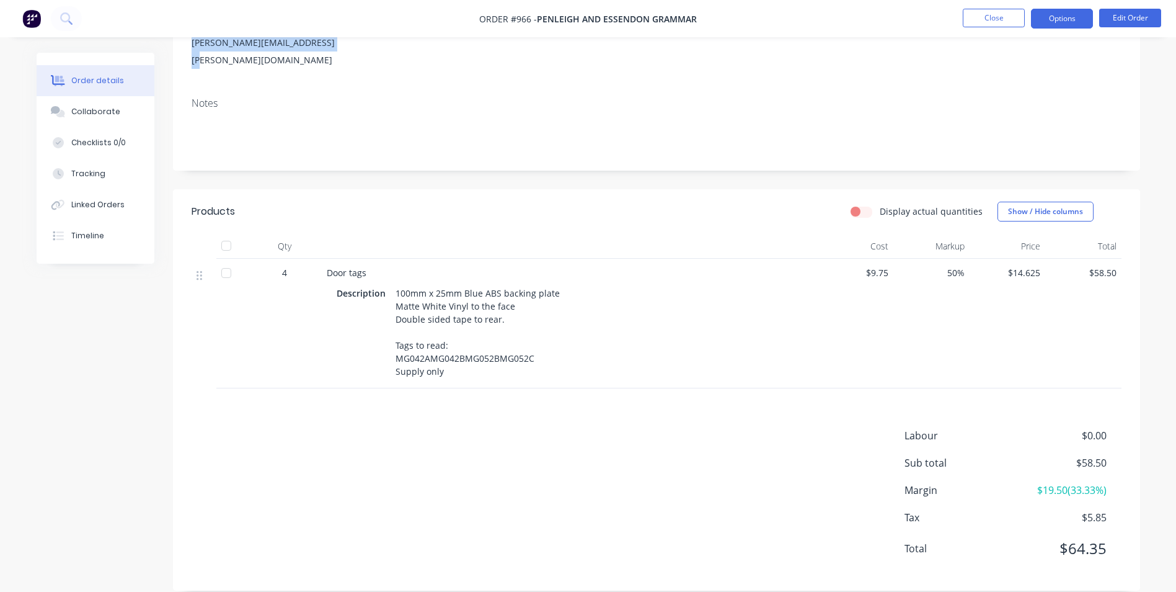
click at [1081, 19] on button "Options" at bounding box center [1062, 19] width 62 height 20
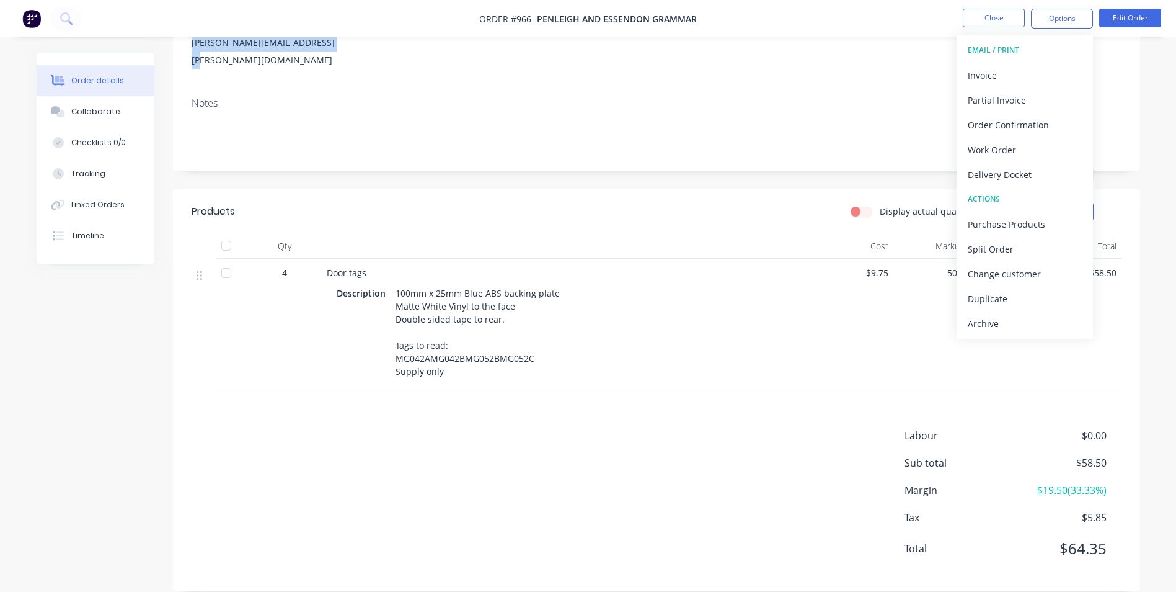
click at [1044, 319] on div "Archive" at bounding box center [1025, 323] width 114 height 18
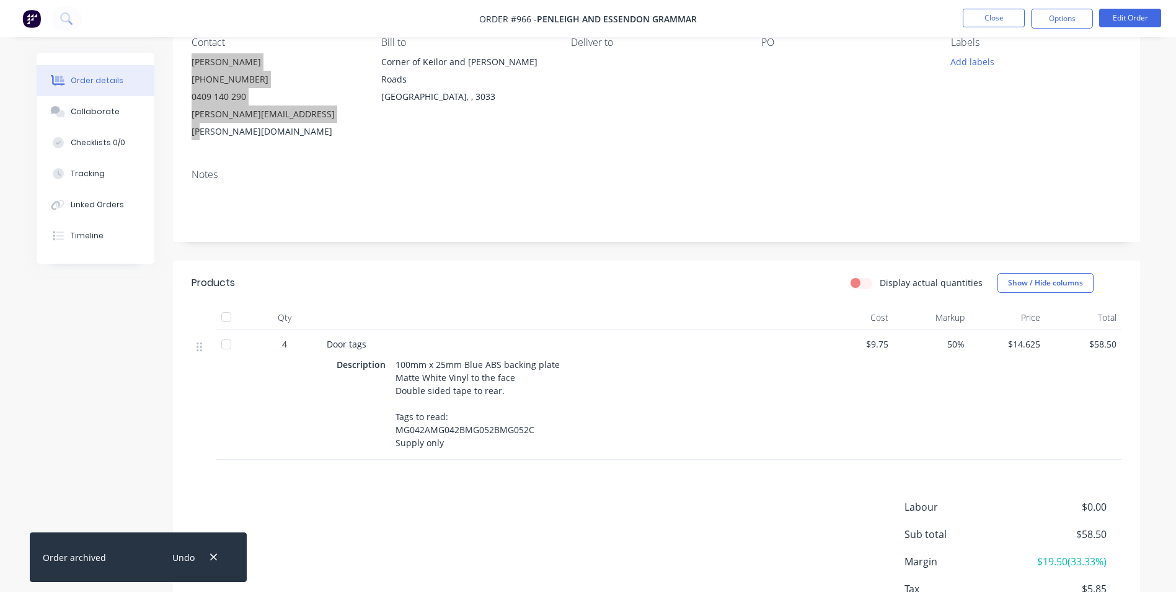
scroll to position [0, 0]
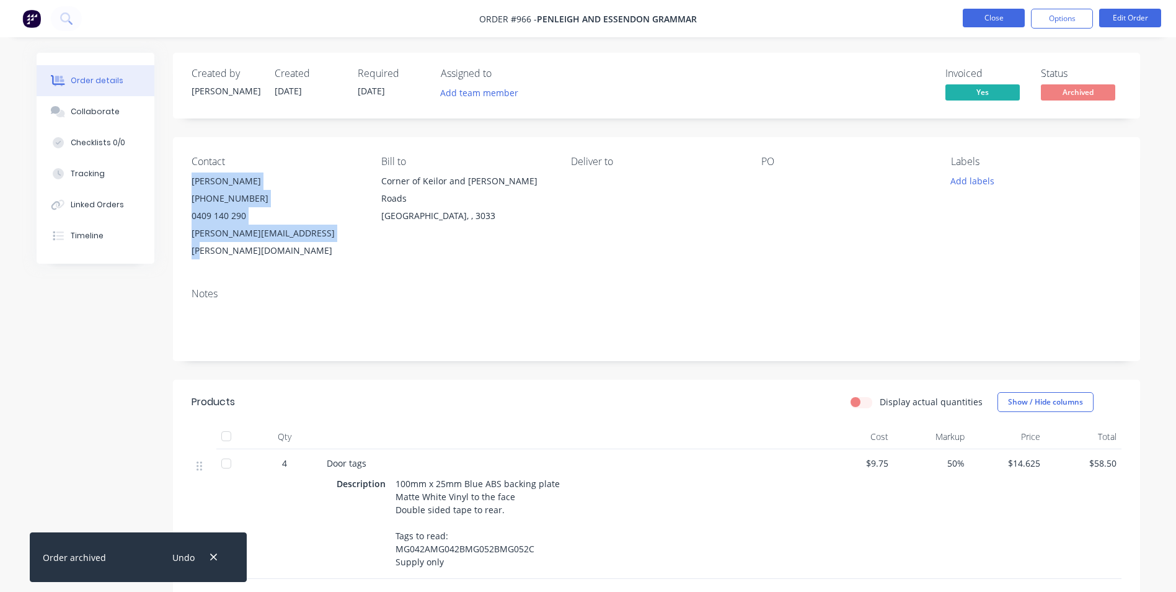
click at [973, 12] on button "Close" at bounding box center [994, 18] width 62 height 19
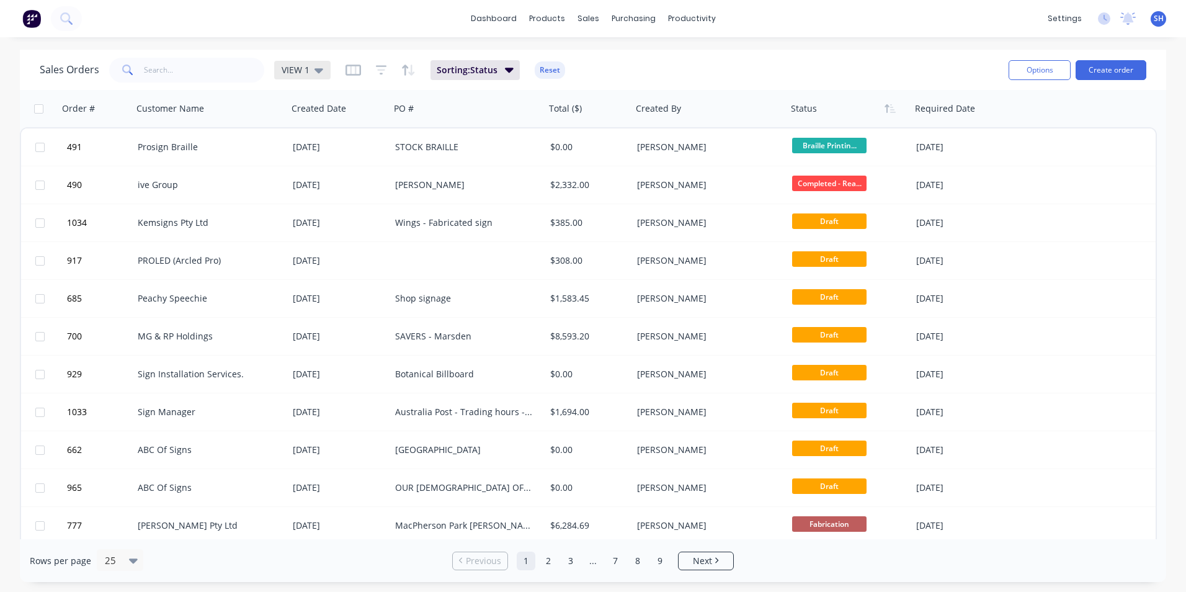
click at [308, 71] on span "VIEW 1" at bounding box center [295, 69] width 28 height 13
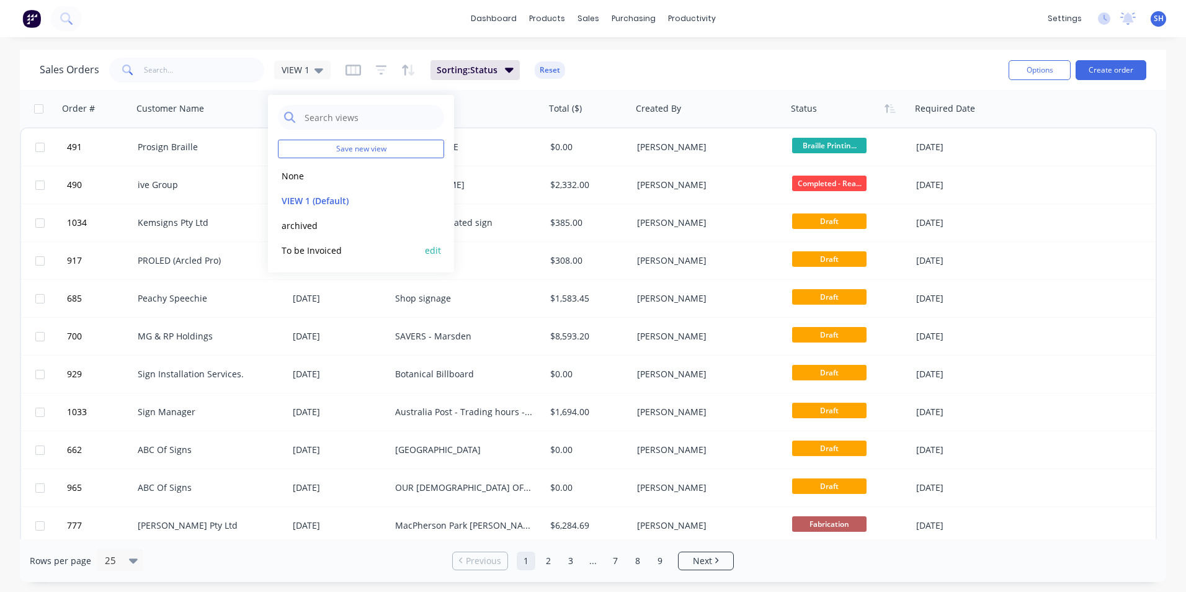
click at [330, 254] on button "To be Invoiced" at bounding box center [348, 250] width 141 height 14
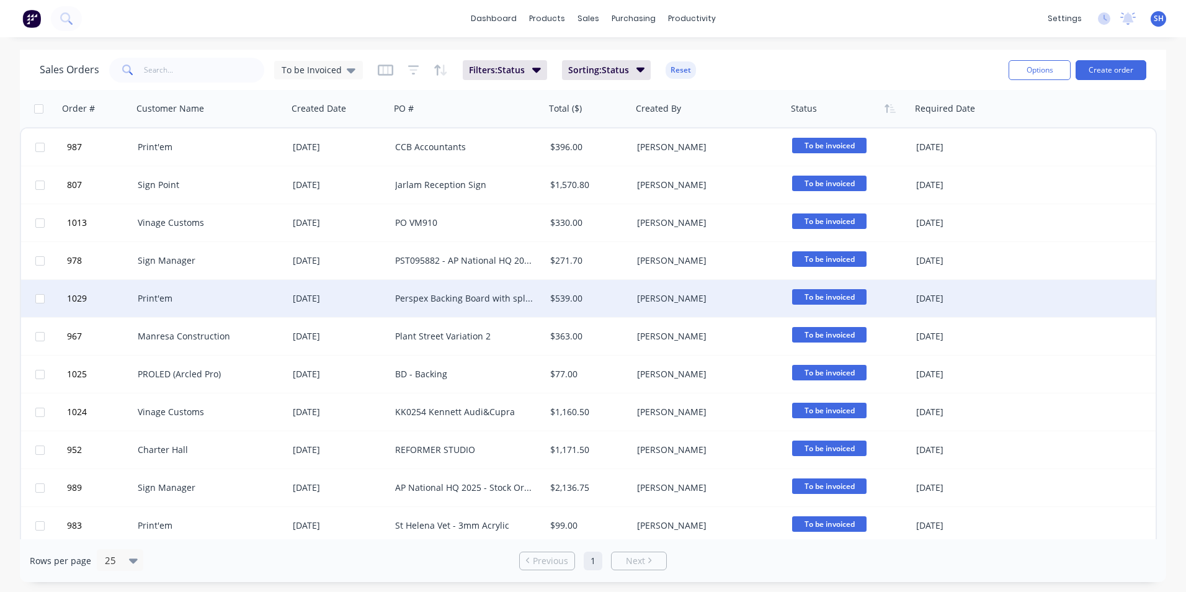
click at [222, 295] on div "Print'em" at bounding box center [207, 298] width 138 height 12
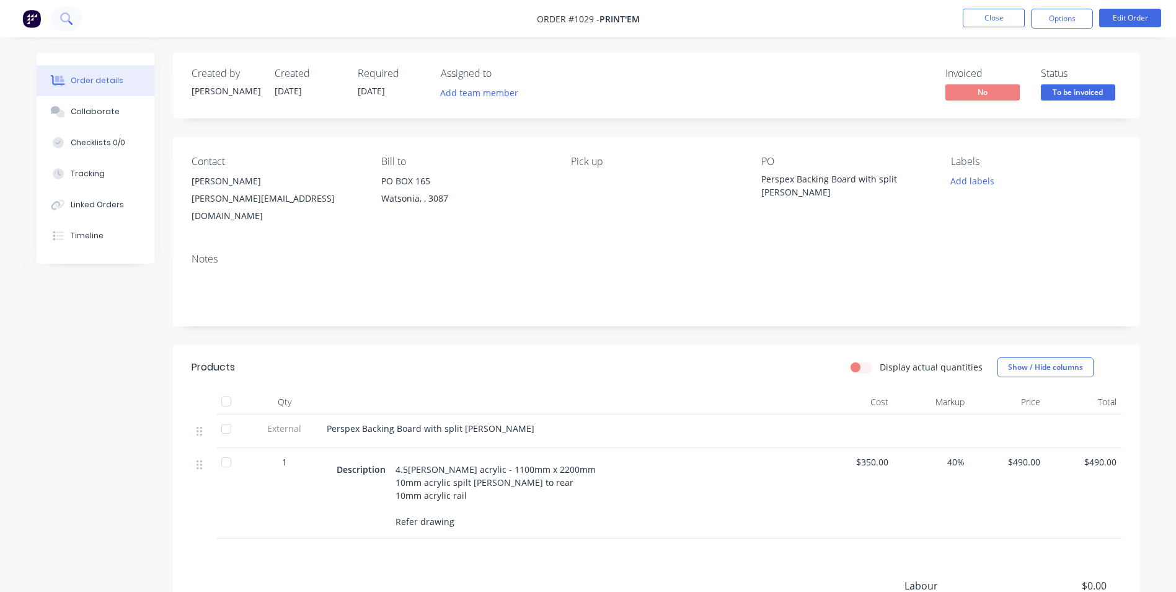
click at [74, 20] on button at bounding box center [66, 18] width 31 height 25
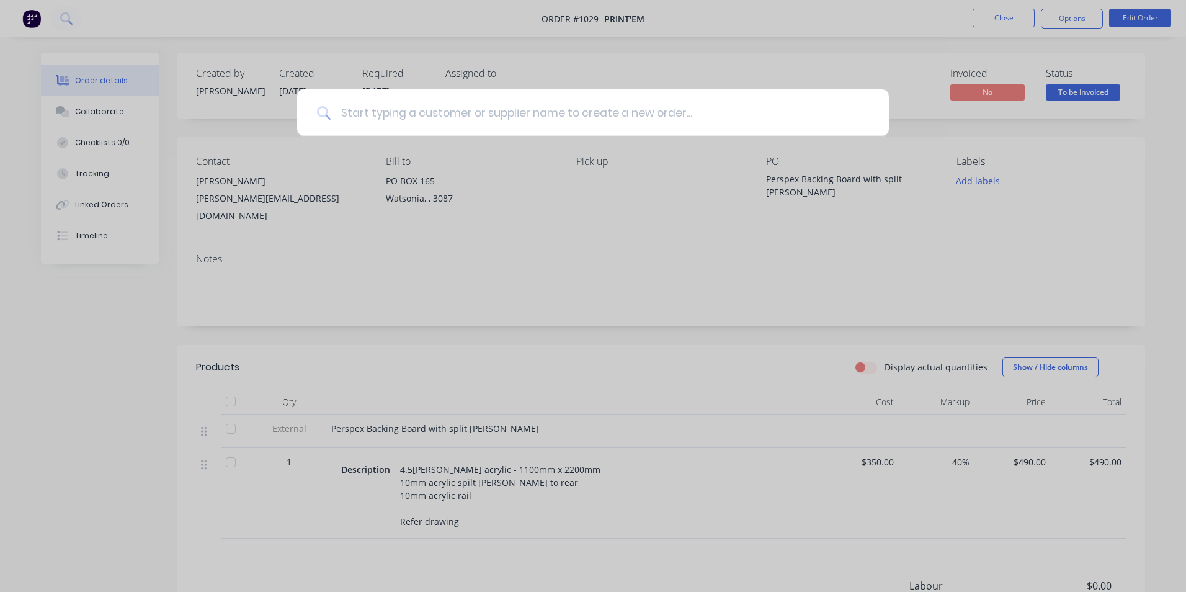
click at [374, 115] on input at bounding box center [599, 112] width 538 height 47
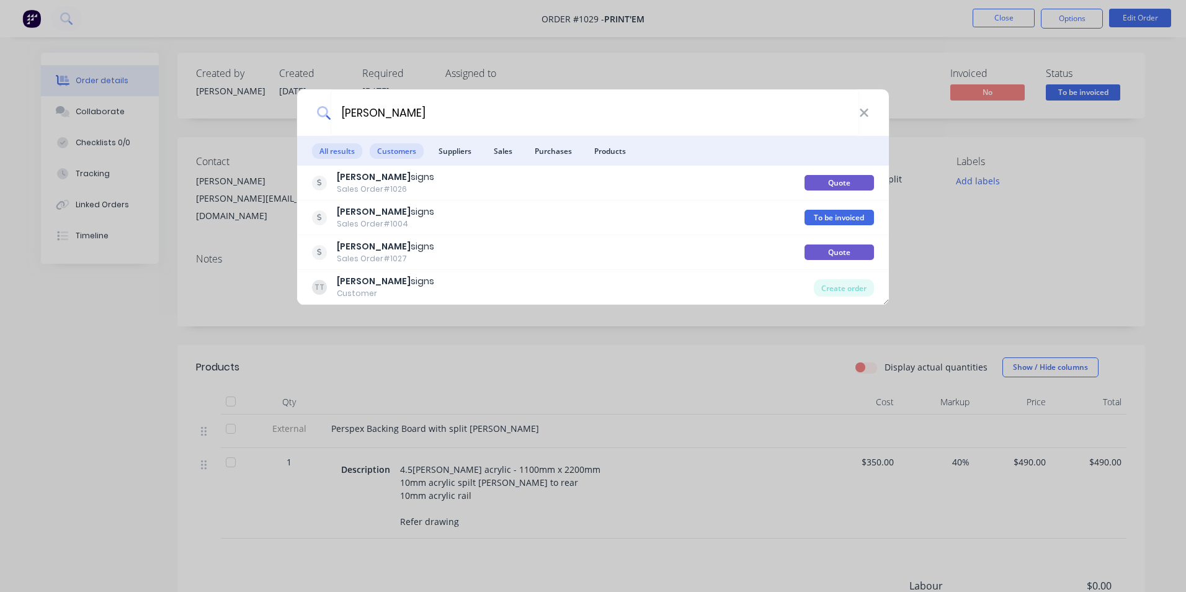
type input "TRYAN"
click at [409, 151] on span "Customers" at bounding box center [397, 151] width 54 height 16
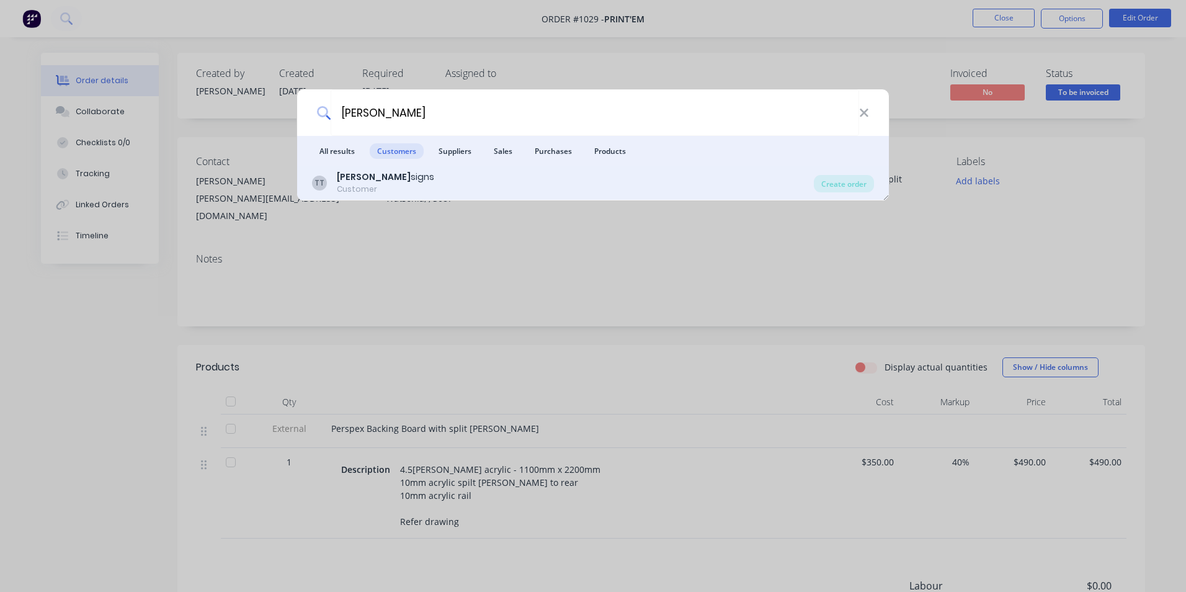
click at [363, 190] on div "Customer" at bounding box center [385, 189] width 97 height 11
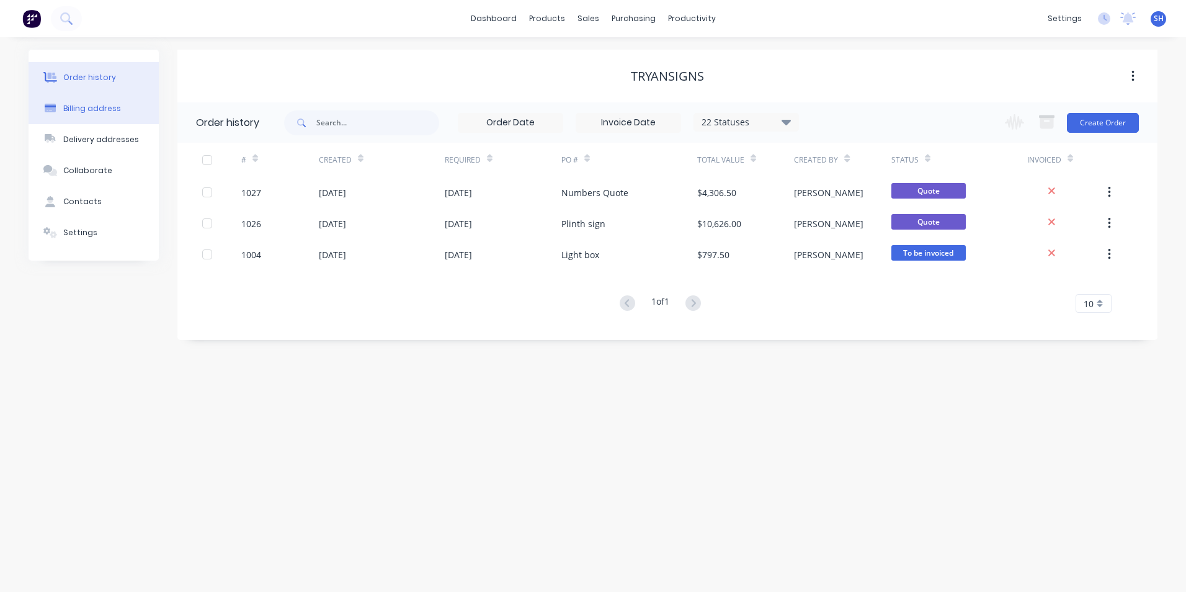
click at [78, 107] on div "Billing address" at bounding box center [92, 108] width 58 height 11
select select "AU"
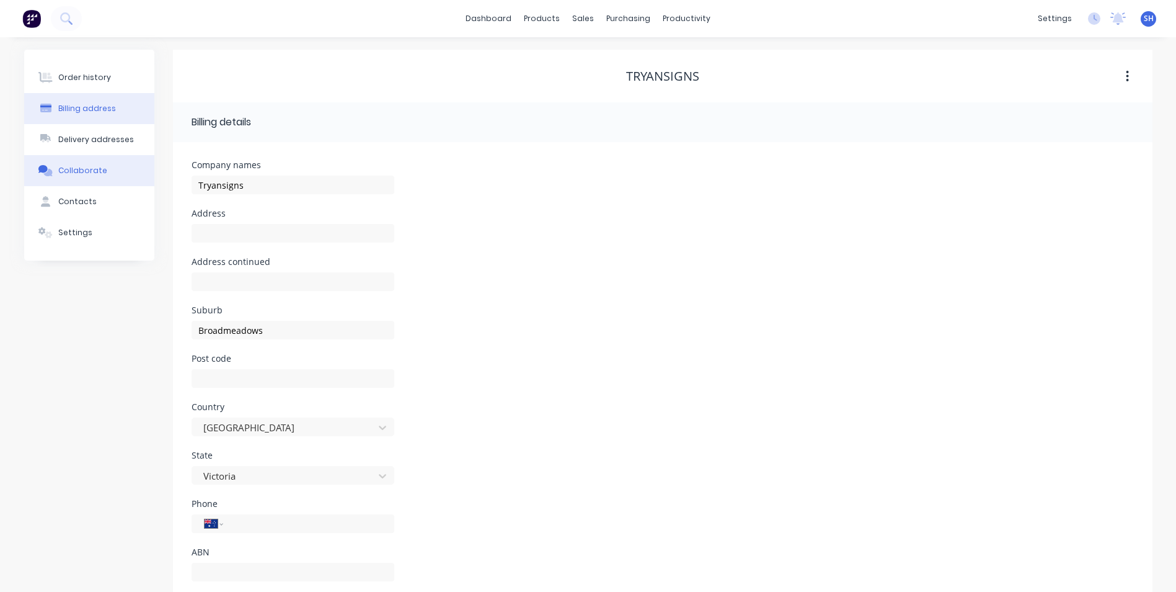
click at [94, 166] on div "Collaborate" at bounding box center [82, 170] width 49 height 11
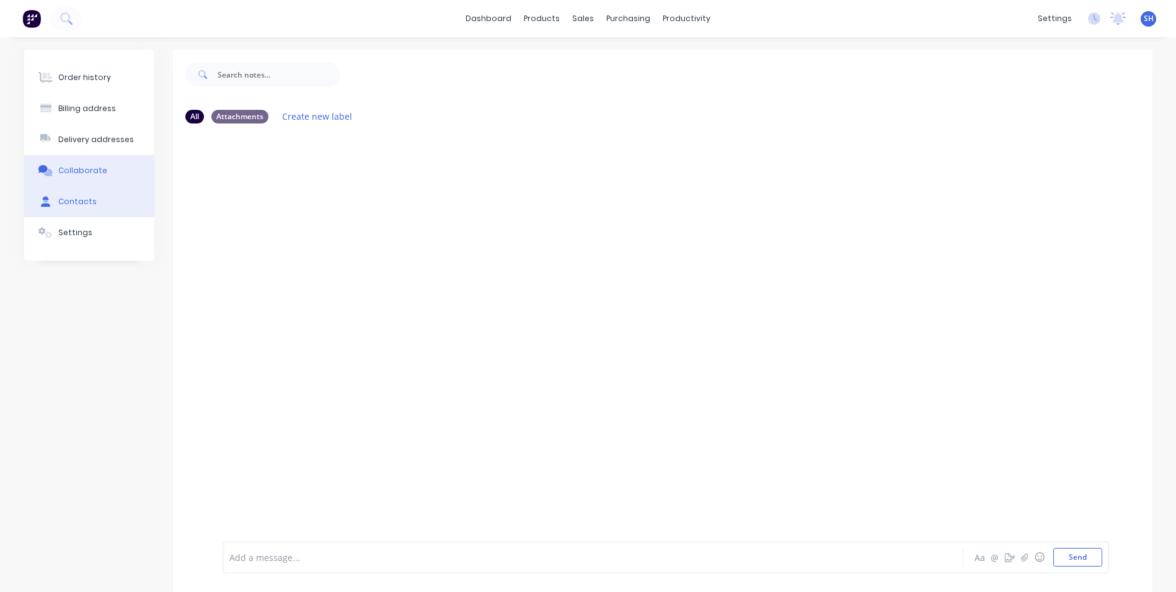
click at [95, 199] on button "Contacts" at bounding box center [89, 201] width 130 height 31
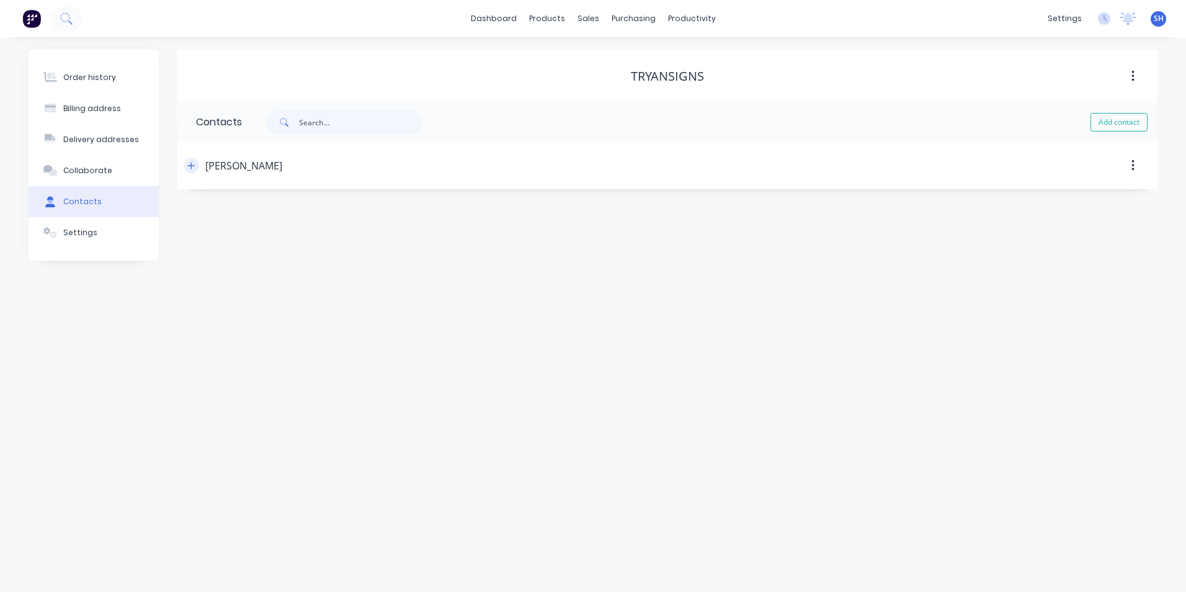
click at [191, 167] on icon "button" at bounding box center [190, 165] width 7 height 9
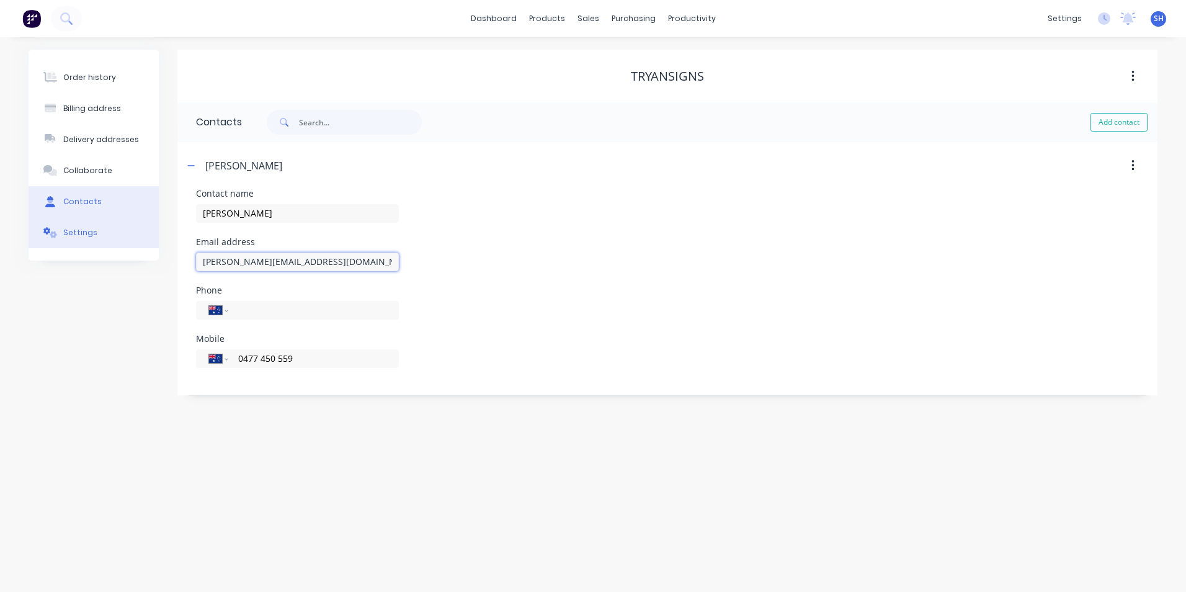
drag, startPoint x: 343, startPoint y: 267, endPoint x: 104, endPoint y: 241, distance: 241.4
click at [104, 241] on div "Order history Billing address Delivery addresses Collaborate Contacts Settings …" at bounding box center [593, 222] width 1128 height 345
drag, startPoint x: 84, startPoint y: 73, endPoint x: 104, endPoint y: 67, distance: 20.6
click at [83, 71] on button "Order history" at bounding box center [94, 77] width 130 height 31
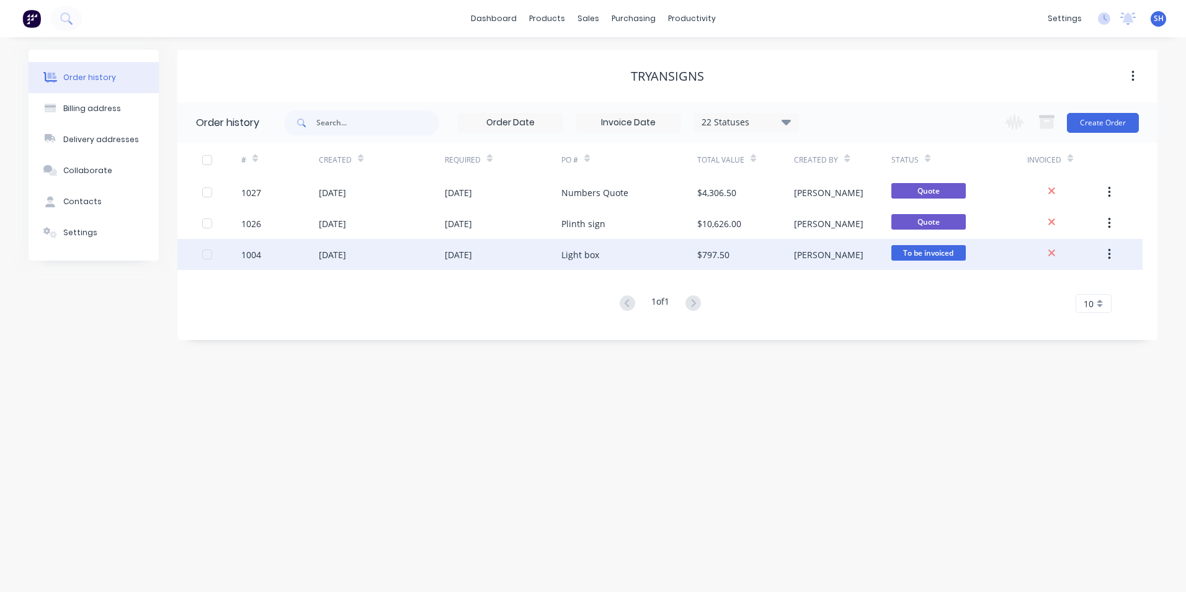
click at [332, 252] on div "04 Aug 2025" at bounding box center [332, 254] width 27 height 13
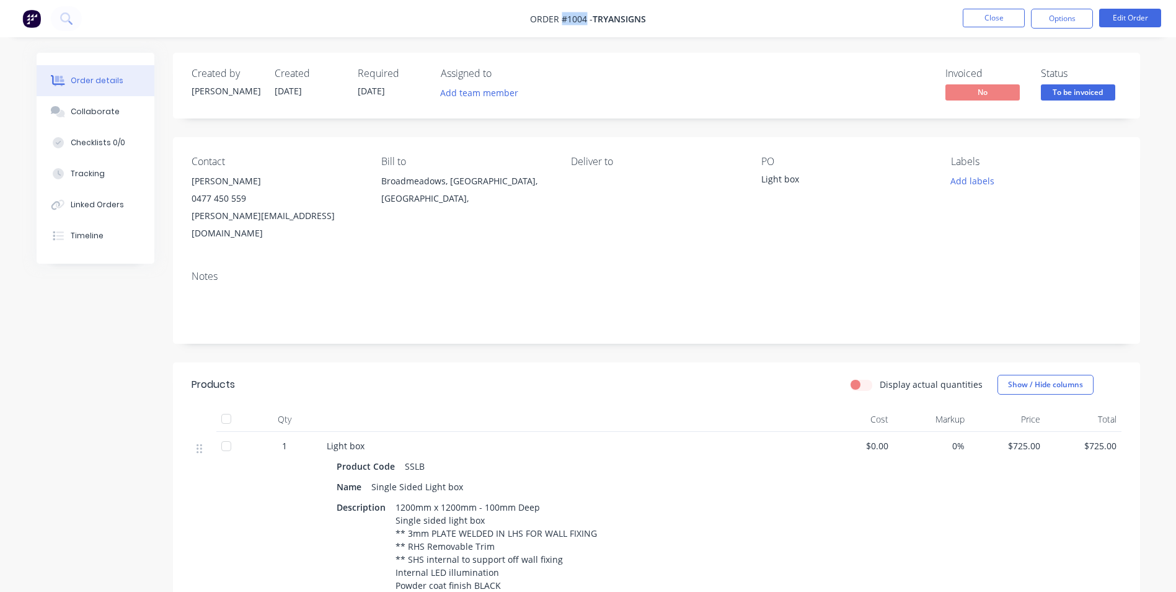
drag, startPoint x: 586, startPoint y: 20, endPoint x: 563, endPoint y: 21, distance: 23.0
click at [563, 21] on span "Order #1004 -" at bounding box center [561, 19] width 63 height 12
copy span "#1004"
drag, startPoint x: 799, startPoint y: 178, endPoint x: 697, endPoint y: 214, distance: 108.4
click at [760, 174] on div "Contact Trevor Ryan 0477 450 559 trevor@tryansigns.com.au Bill to Broadmeadows,…" at bounding box center [656, 198] width 967 height 123
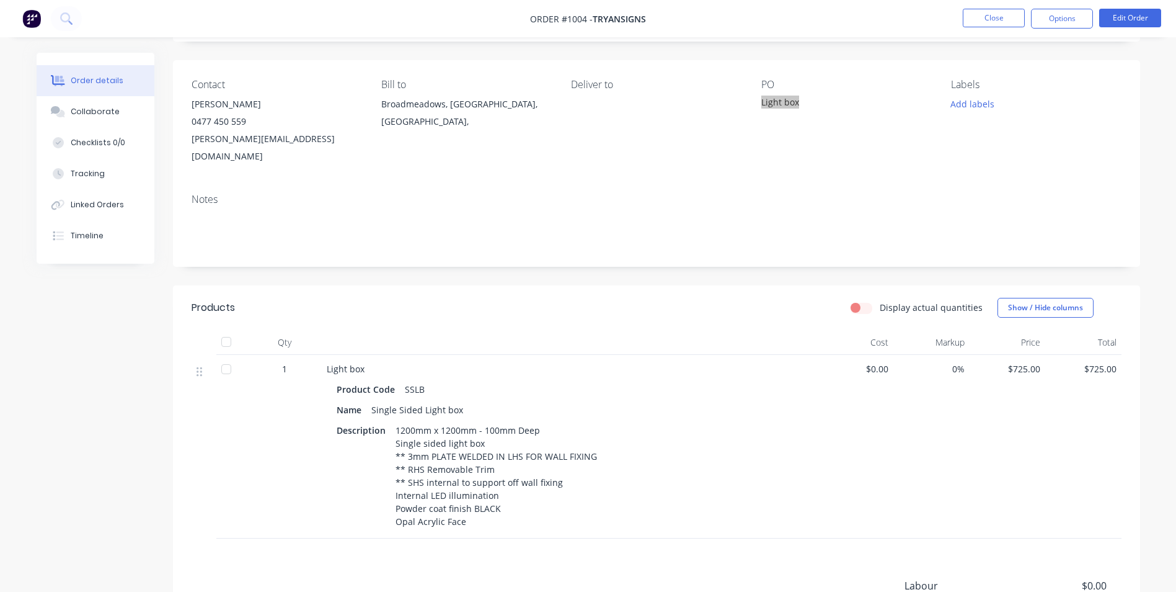
scroll to position [186, 0]
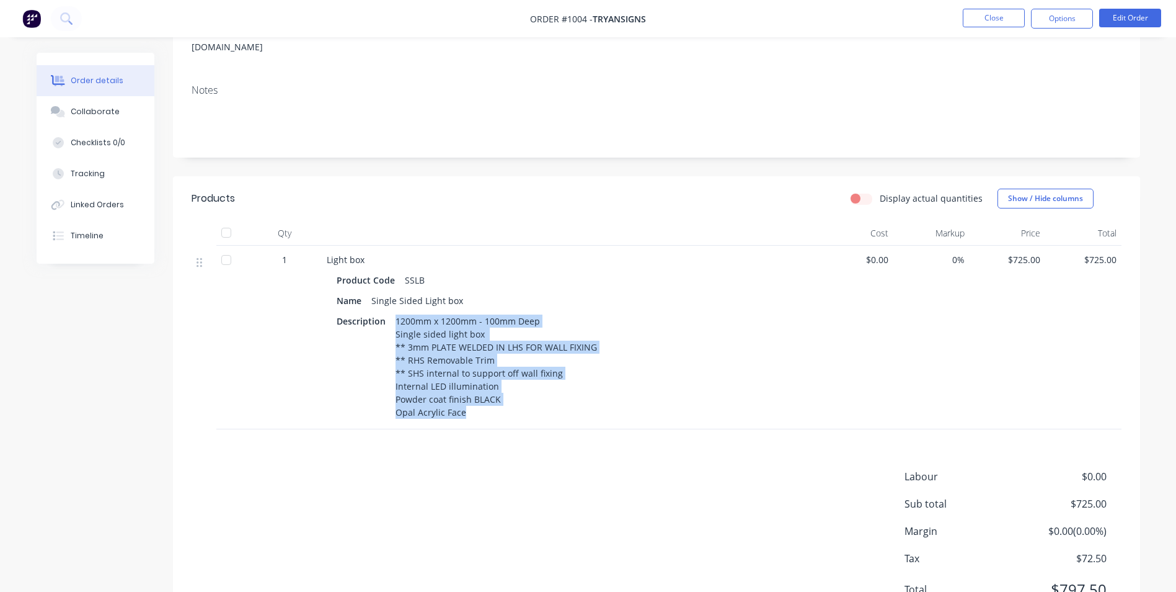
drag, startPoint x: 394, startPoint y: 302, endPoint x: 464, endPoint y: 399, distance: 119.9
click at [464, 399] on div "1200mm x 1200mm - 100mm Deep Single sided light box ** 3mm PLATE WELDED IN LHS …" at bounding box center [496, 366] width 211 height 109
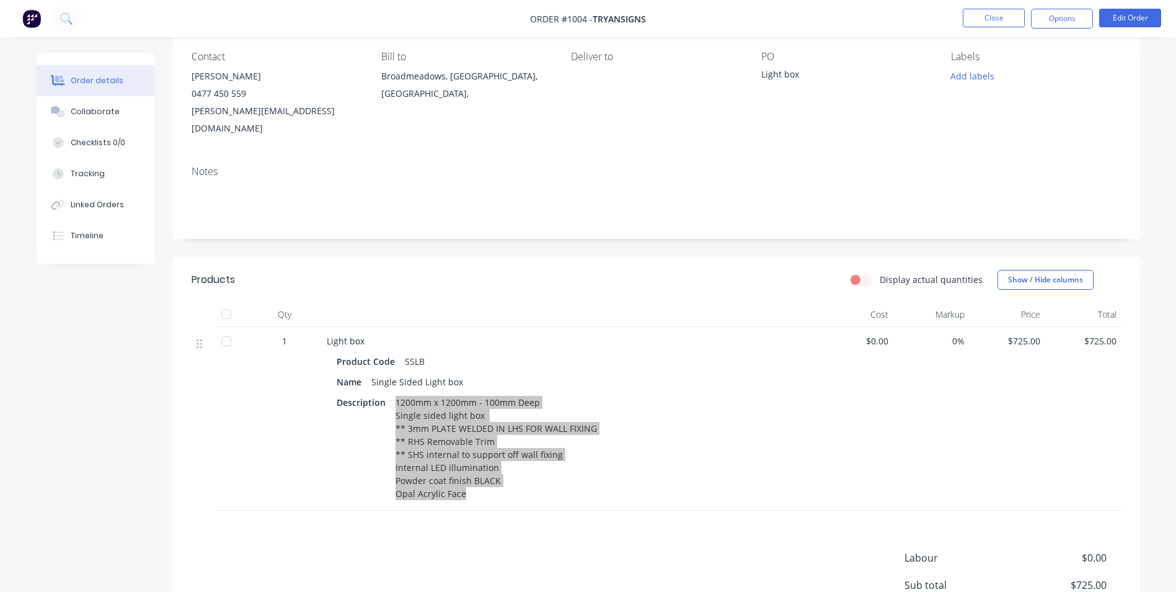
scroll to position [0, 0]
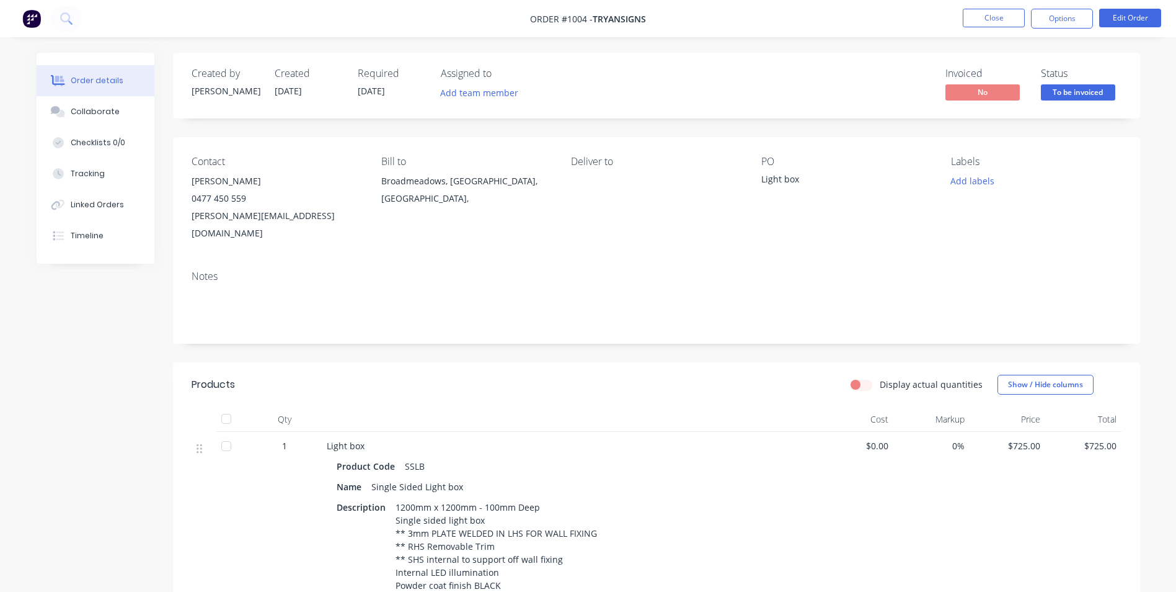
click at [294, 217] on div "trevor@tryansigns.com.au" at bounding box center [277, 224] width 170 height 35
drag, startPoint x: 298, startPoint y: 216, endPoint x: 234, endPoint y: 195, distance: 67.4
click at [192, 180] on div "Trevor Ryan 0477 450 559 trevor@tryansigns.com.au" at bounding box center [277, 206] width 170 height 69
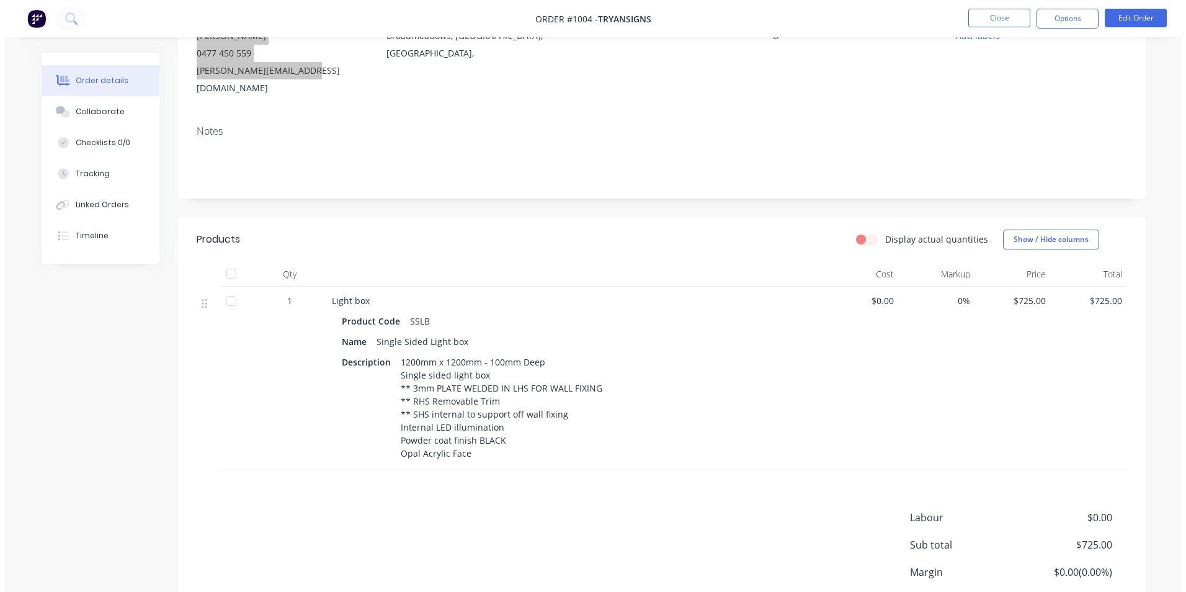
scroll to position [227, 0]
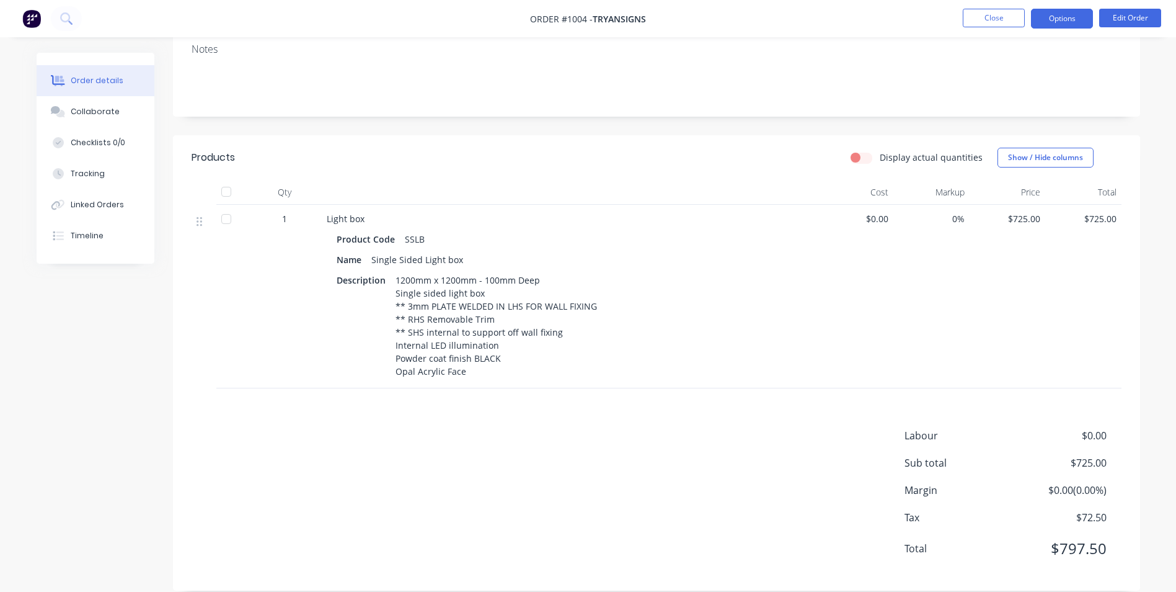
drag, startPoint x: 1071, startPoint y: 18, endPoint x: 1069, endPoint y: 27, distance: 9.0
click at [1071, 19] on button "Options" at bounding box center [1062, 19] width 62 height 20
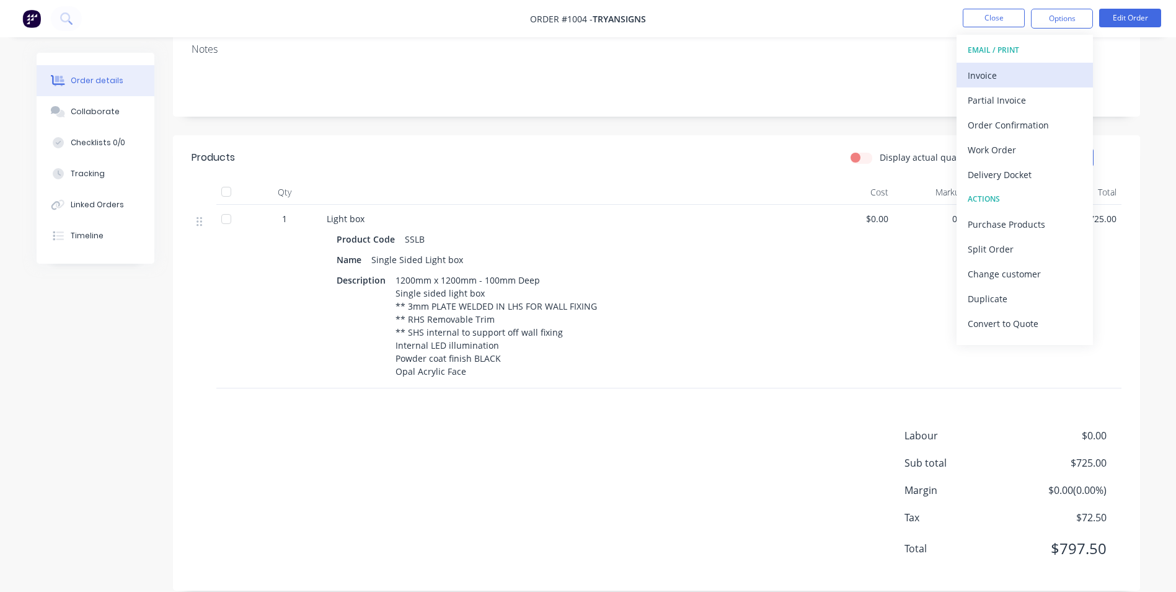
click at [1003, 76] on div "Invoice" at bounding box center [1025, 75] width 114 height 18
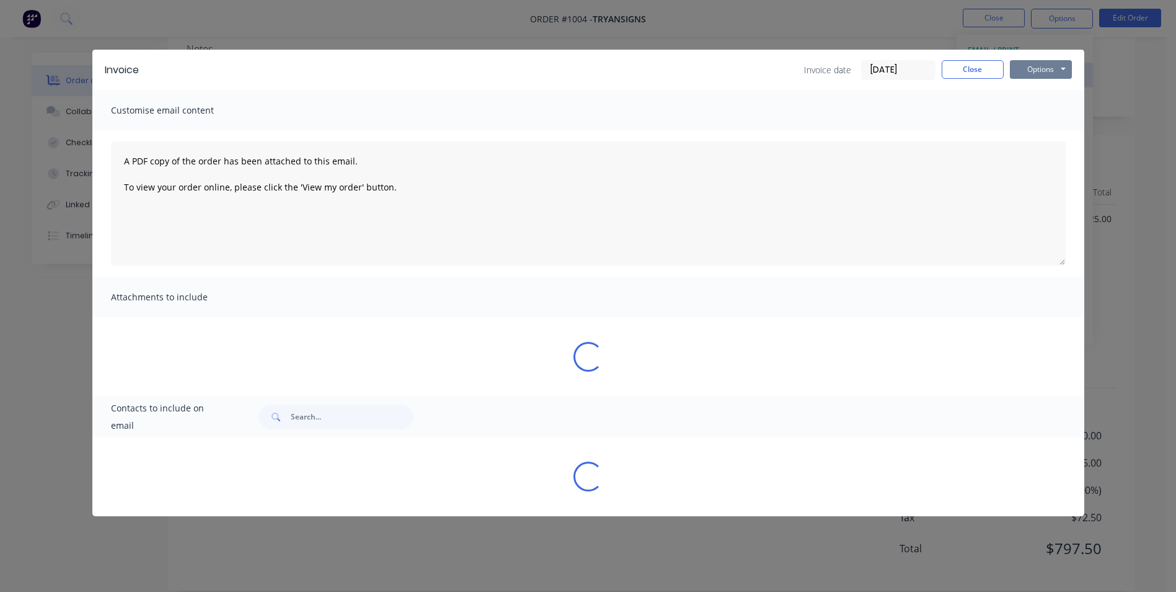
click at [1048, 68] on button "Options" at bounding box center [1041, 69] width 62 height 19
click at [1032, 113] on button "Print" at bounding box center [1049, 112] width 79 height 20
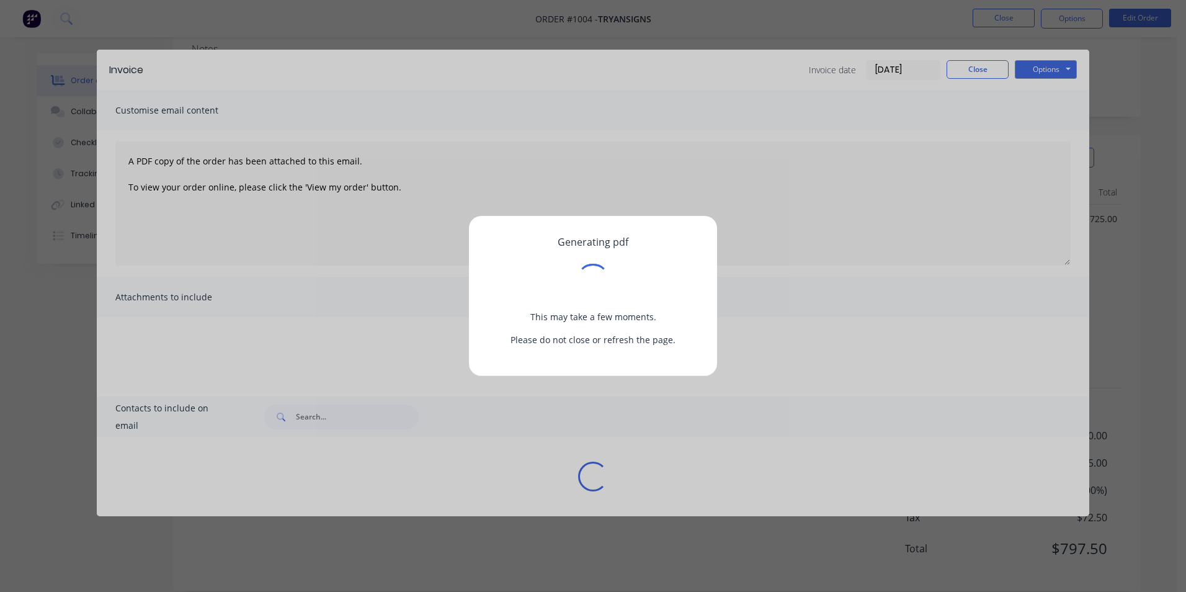
drag, startPoint x: 1003, startPoint y: 61, endPoint x: 965, endPoint y: 64, distance: 37.9
click at [1003, 61] on div "Generating pdf This may take a few moments. Please do not close or refresh the …" at bounding box center [593, 296] width 1186 height 592
click at [664, 300] on div "Generating pdf This may take a few moments. Please do not close or refresh the …" at bounding box center [593, 291] width 208 height 110
click at [578, 346] on div "Generating pdf This may take a few moments. Please do not close or refresh the …" at bounding box center [593, 296] width 248 height 160
drag, startPoint x: 578, startPoint y: 346, endPoint x: 647, endPoint y: 443, distance: 118.7
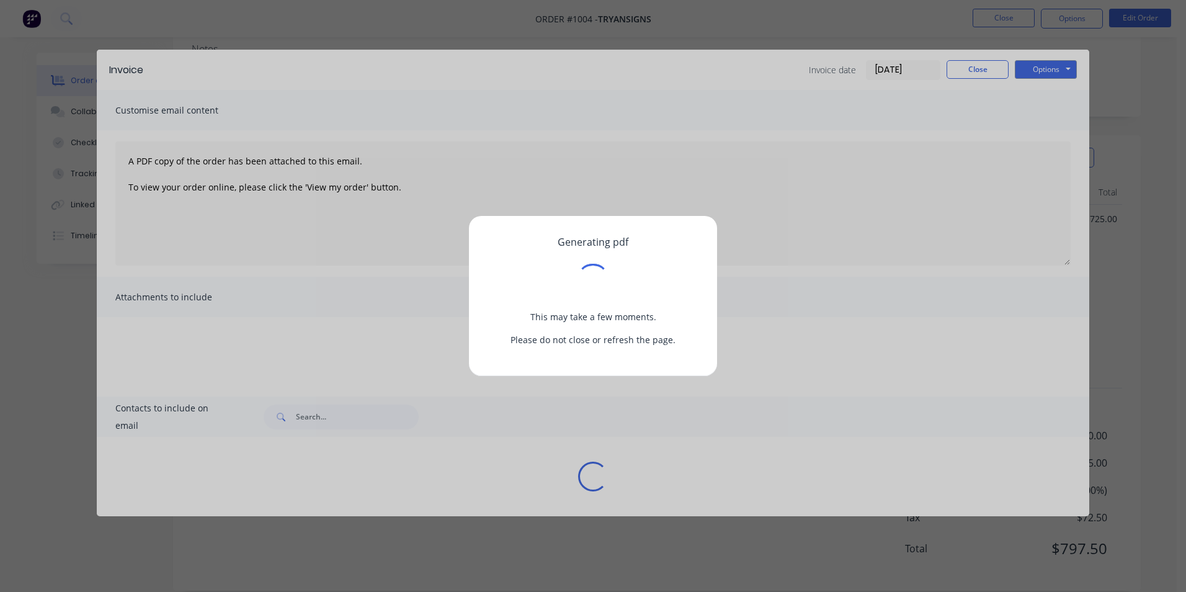
click at [647, 443] on div "Generating pdf This may take a few moments. Please do not close or refresh the …" at bounding box center [593, 296] width 1186 height 592
drag, startPoint x: 814, startPoint y: 391, endPoint x: 921, endPoint y: 214, distance: 206.9
click at [837, 342] on div "Generating pdf This may take a few moments. Please do not close or refresh the …" at bounding box center [593, 296] width 1186 height 592
click at [963, 67] on div "Generating pdf This may take a few moments. Please do not close or refresh the …" at bounding box center [593, 296] width 1186 height 592
click at [964, 66] on div "Generating pdf This may take a few moments. Please do not close or refresh the …" at bounding box center [593, 296] width 1186 height 592
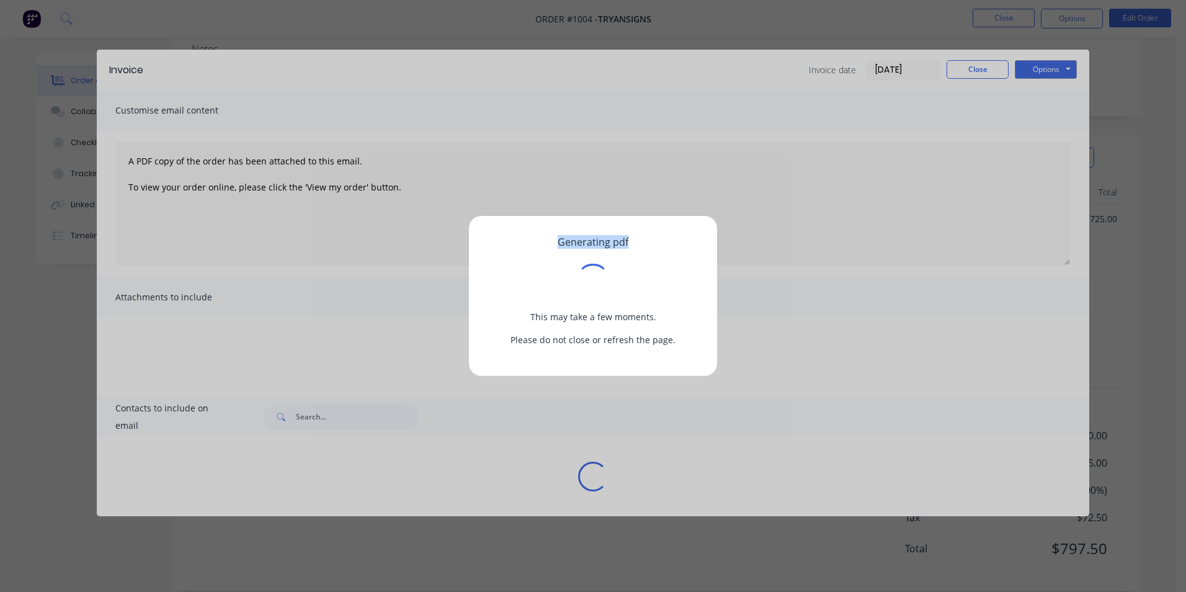
click at [964, 66] on div "Generating pdf This may take a few moments. Please do not close or refresh the …" at bounding box center [593, 296] width 1186 height 592
drag, startPoint x: 964, startPoint y: 66, endPoint x: 867, endPoint y: 244, distance: 202.8
click at [867, 244] on div "Generating pdf This may take a few moments. Please do not close or refresh the …" at bounding box center [593, 296] width 1186 height 592
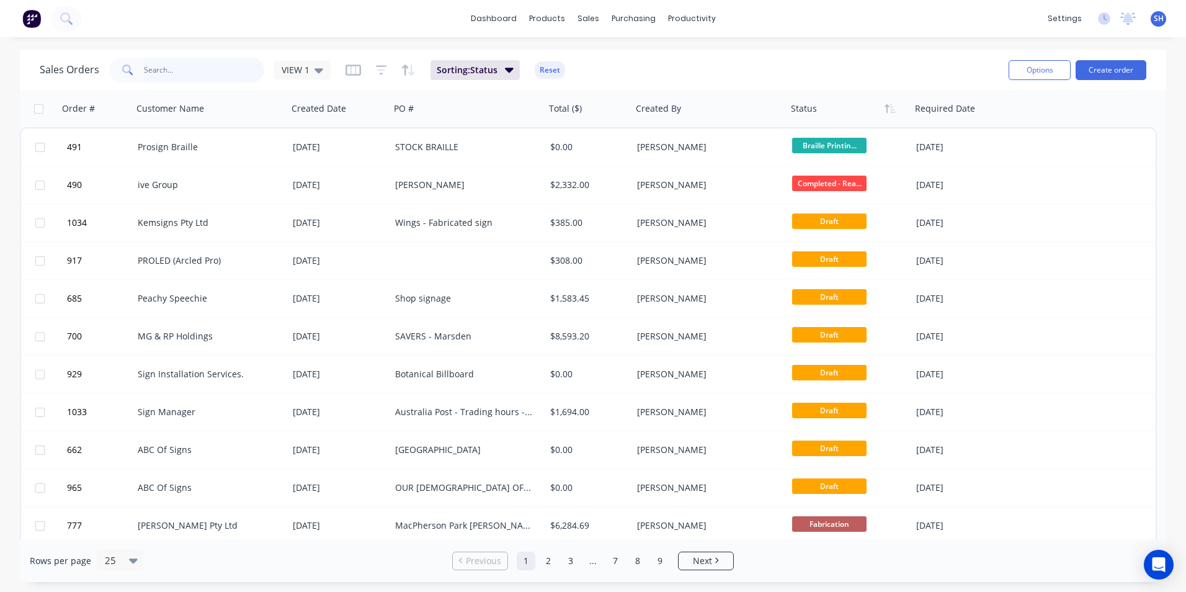
click at [196, 66] on input "text" at bounding box center [204, 70] width 121 height 25
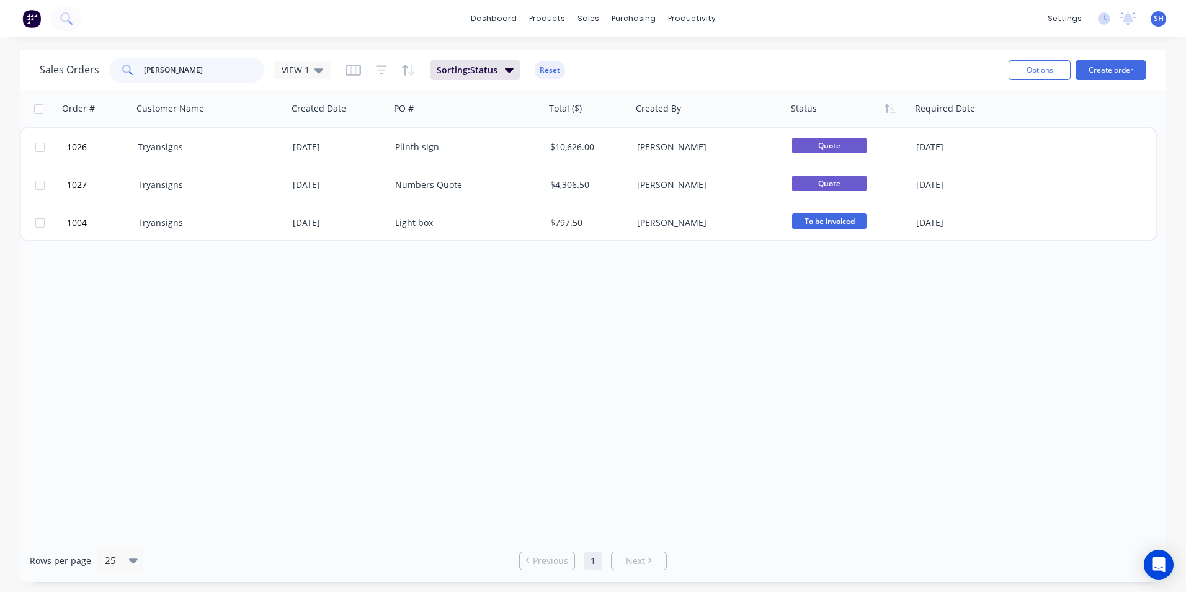
type input "[PERSON_NAME]"
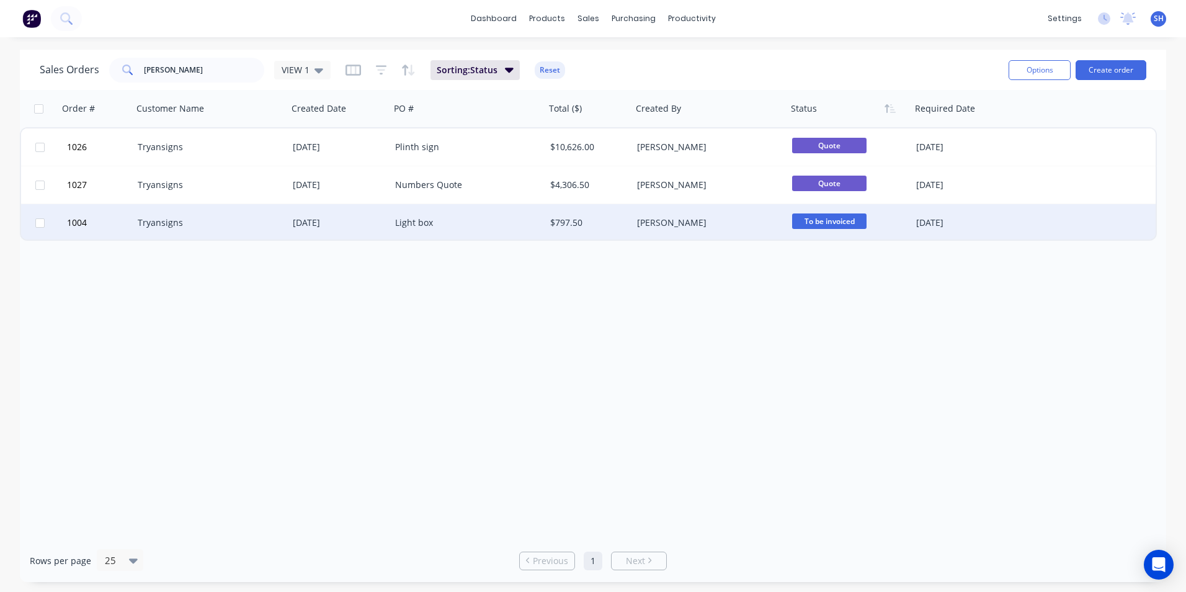
click at [231, 227] on div "Tryansigns" at bounding box center [207, 222] width 138 height 12
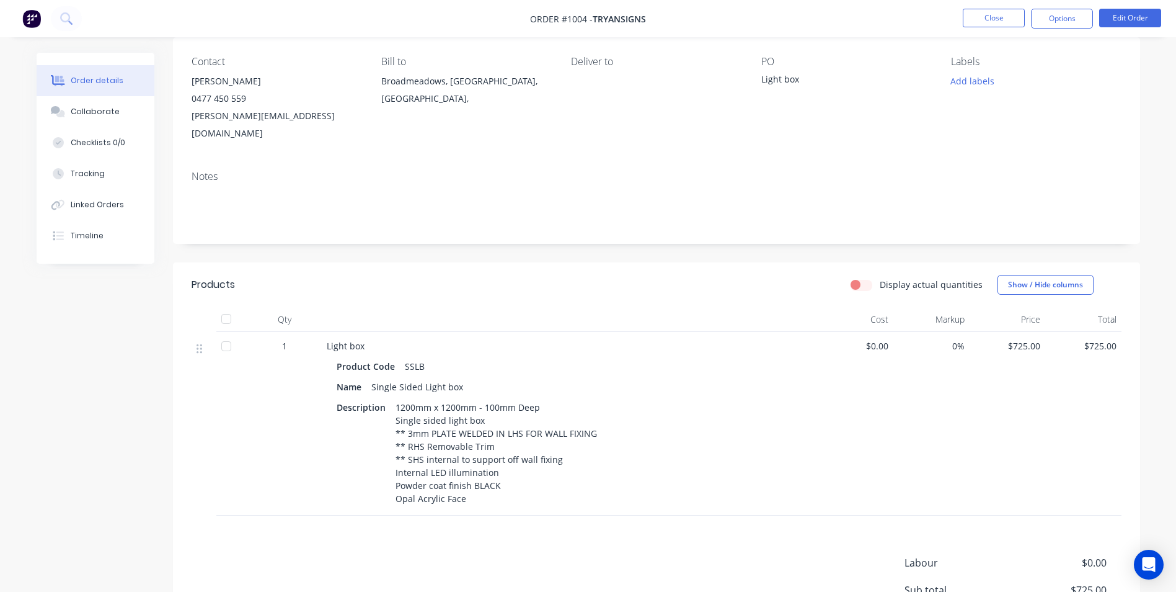
scroll to position [227, 0]
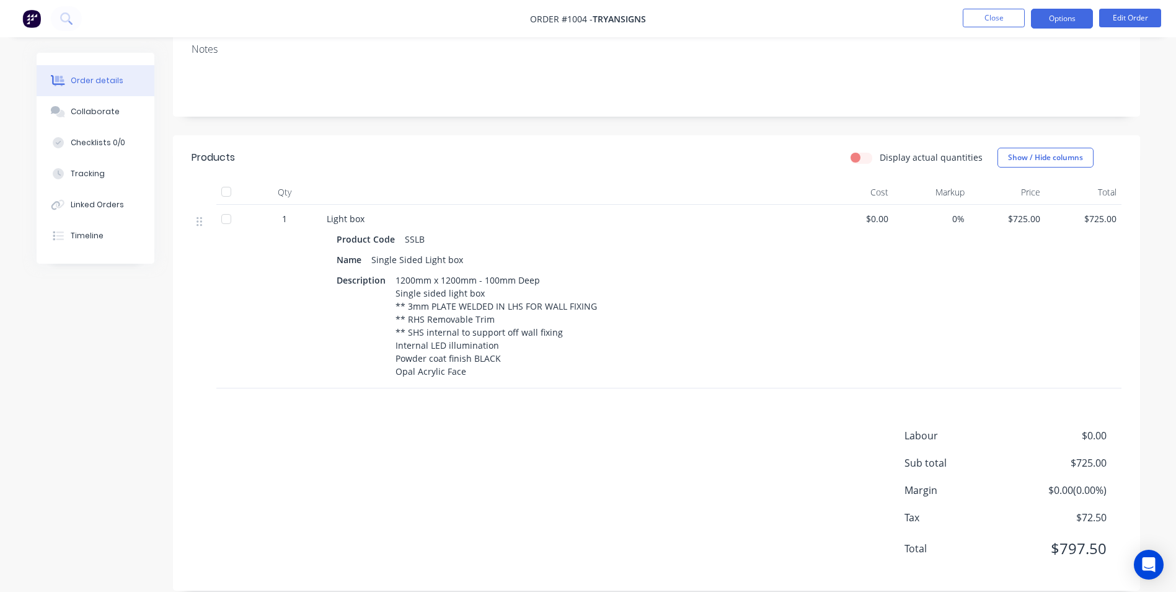
click at [1047, 20] on button "Options" at bounding box center [1062, 19] width 62 height 20
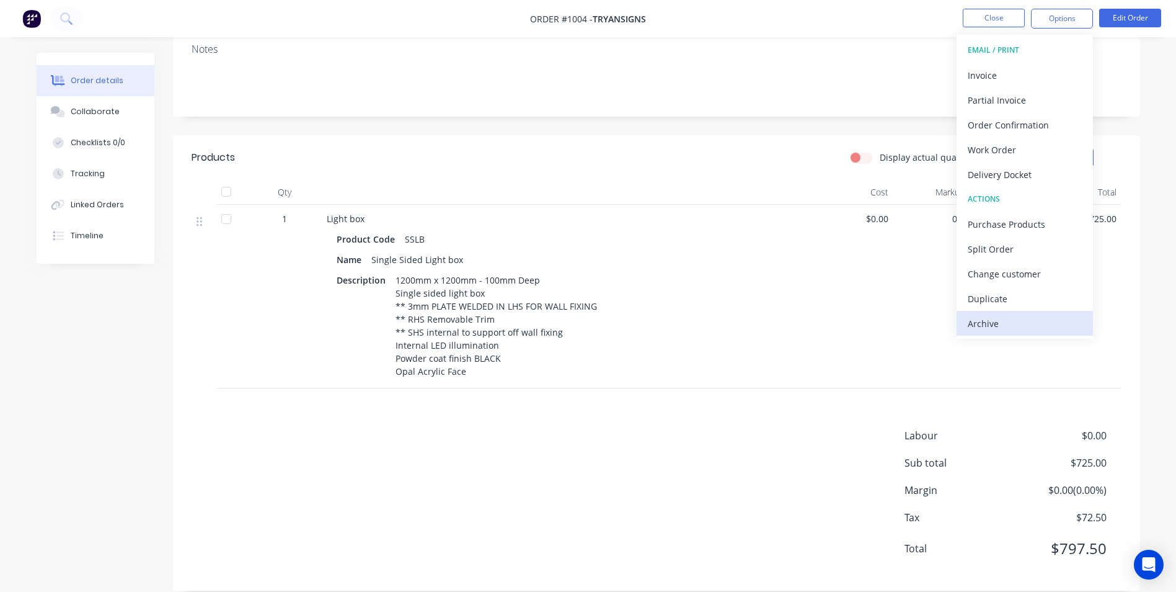
click at [1021, 334] on button "Archive" at bounding box center [1025, 323] width 136 height 25
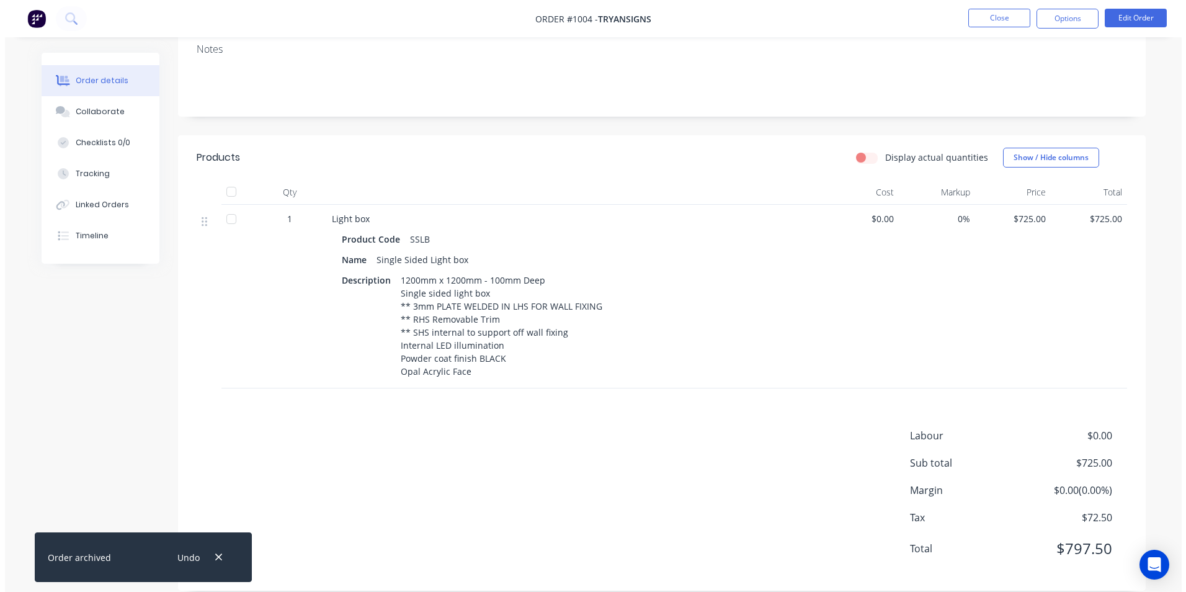
scroll to position [0, 0]
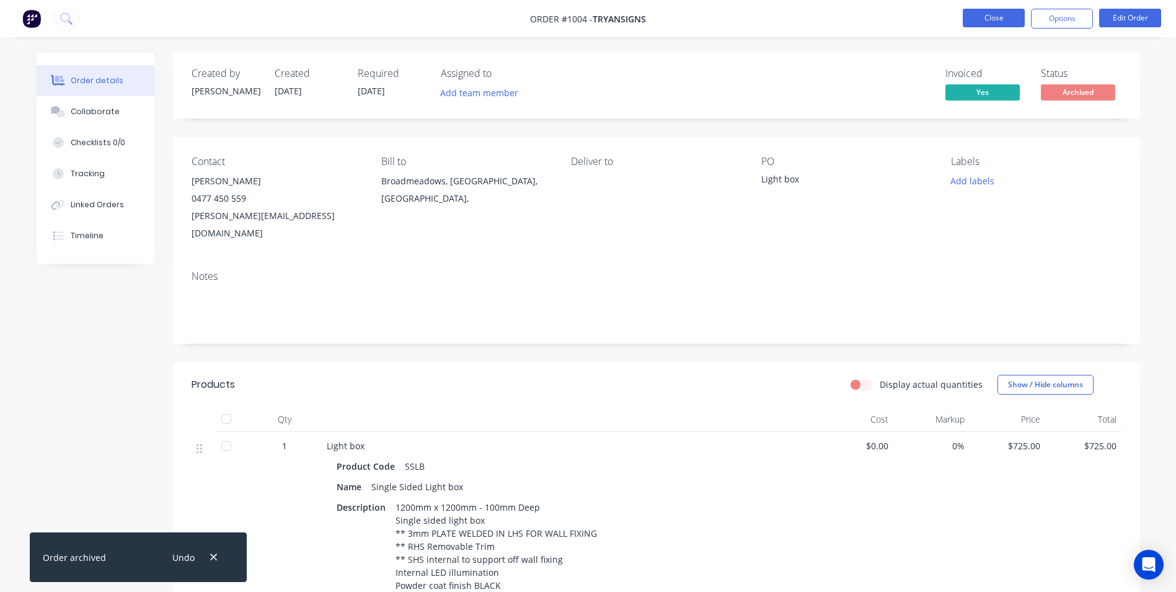
click at [990, 16] on button "Close" at bounding box center [994, 18] width 62 height 19
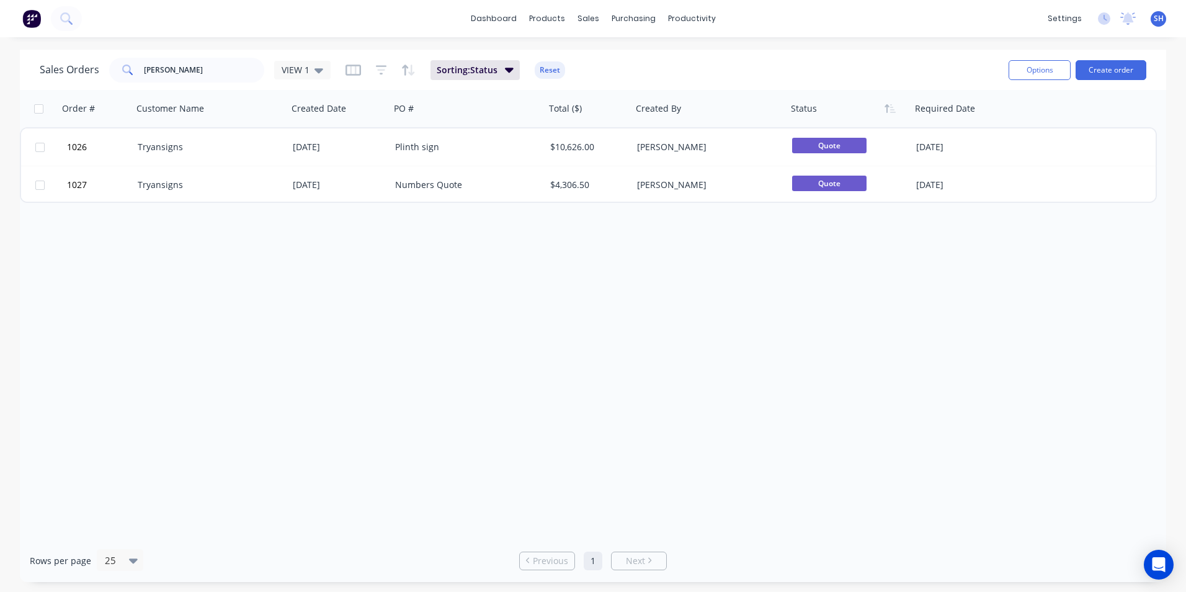
click at [753, 381] on div "Order # Customer Name Created Date PO # Total ($) Created By Status Required Da…" at bounding box center [593, 314] width 1146 height 449
